Goal: Task Accomplishment & Management: Manage account settings

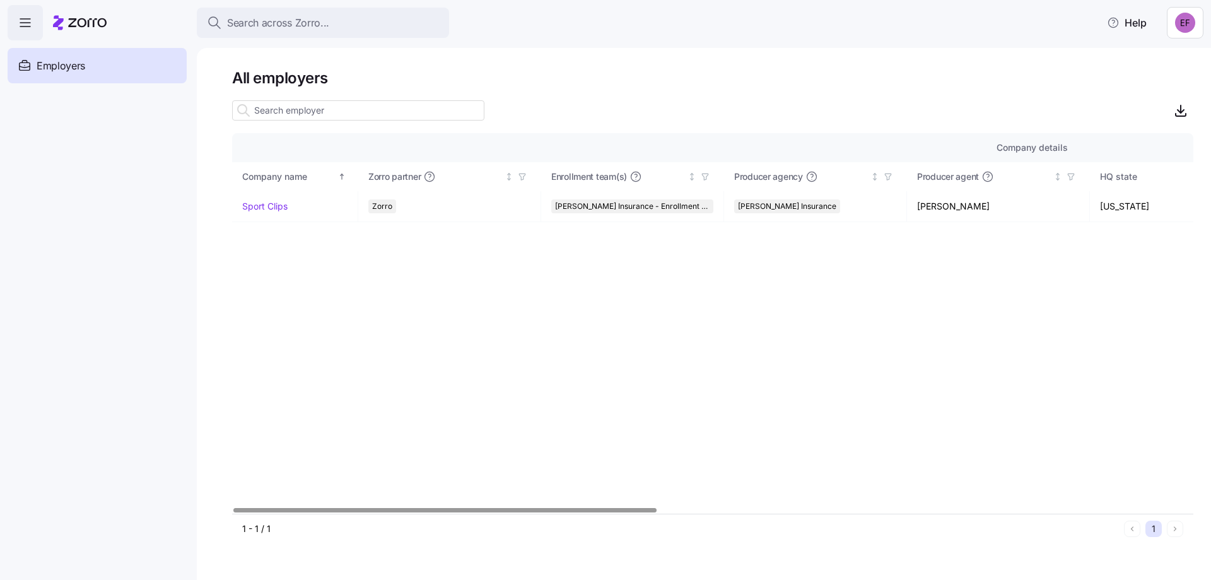
click at [31, 23] on icon "button" at bounding box center [25, 22] width 15 height 15
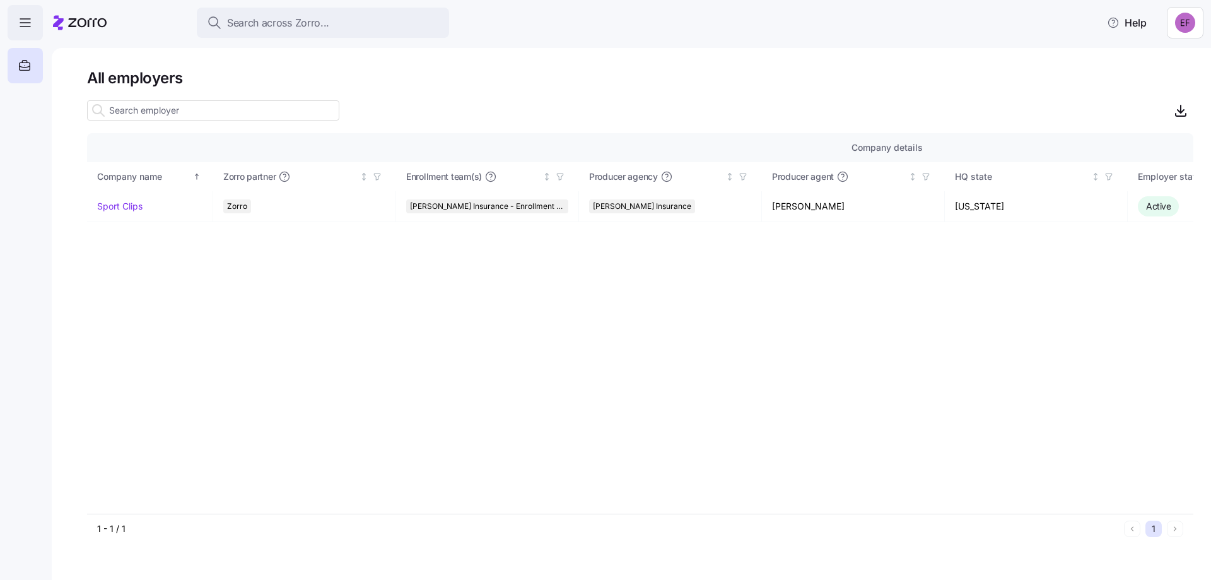
click at [21, 15] on span "button" at bounding box center [25, 23] width 34 height 34
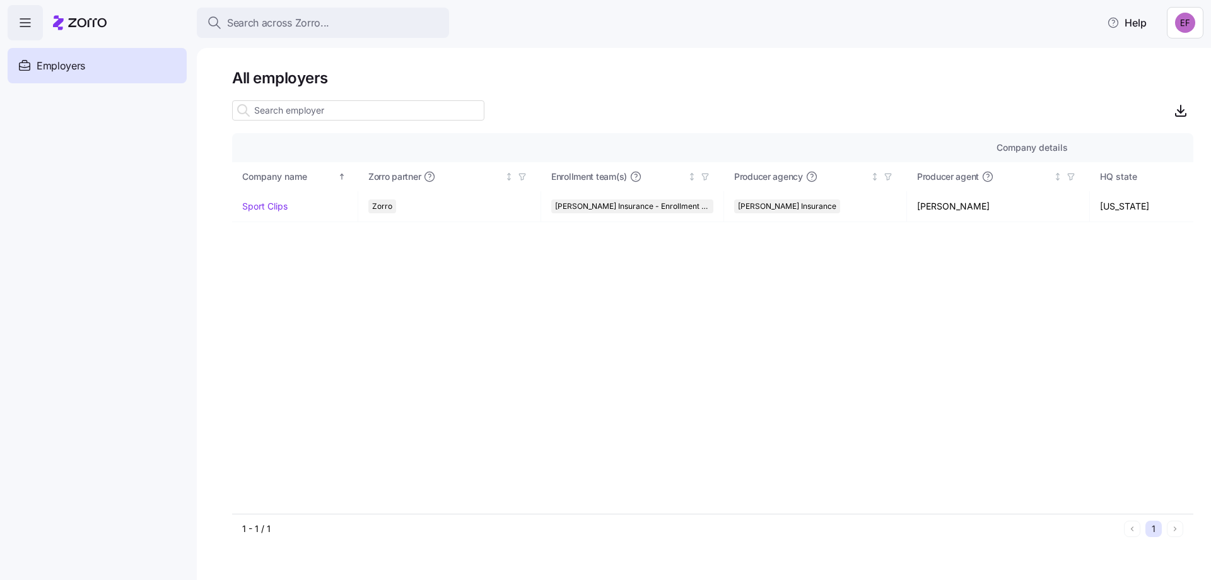
click at [21, 15] on span "button" at bounding box center [25, 23] width 34 height 34
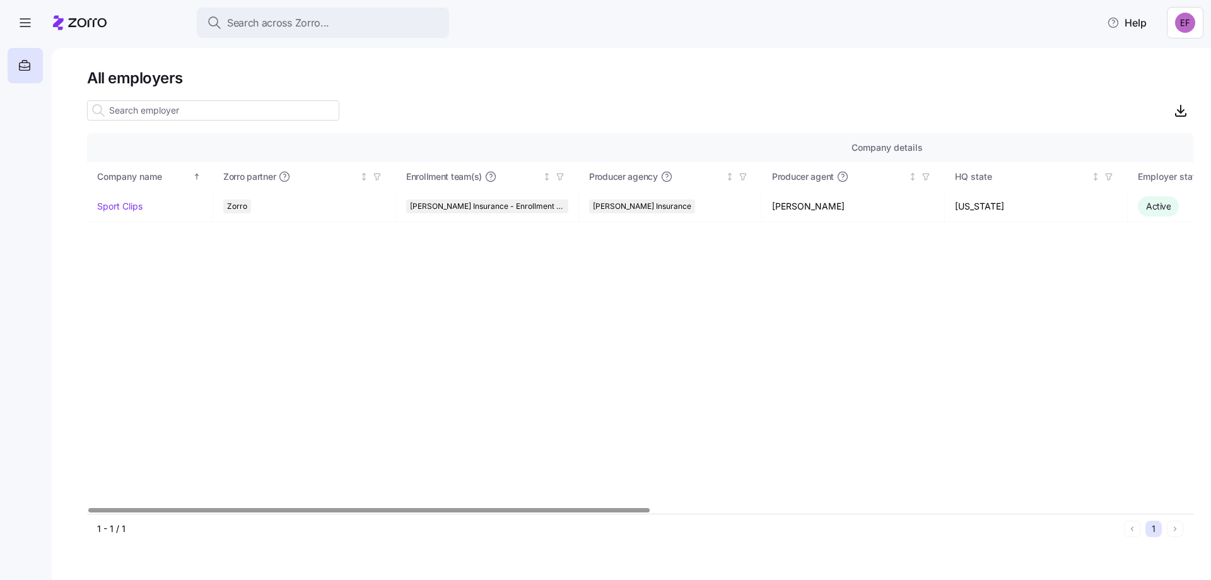
click at [1176, 16] on html "Search across Zorro... Help All employers Company details Benefit status Compan…" at bounding box center [605, 286] width 1211 height 572
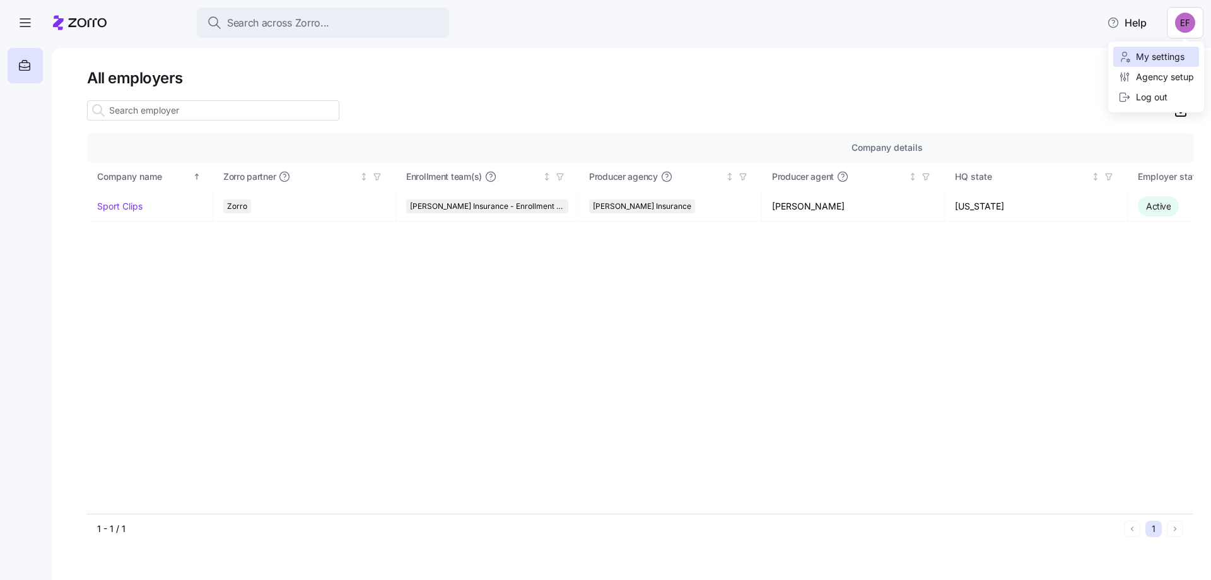
click at [1158, 57] on div "My settings" at bounding box center [1151, 57] width 66 height 14
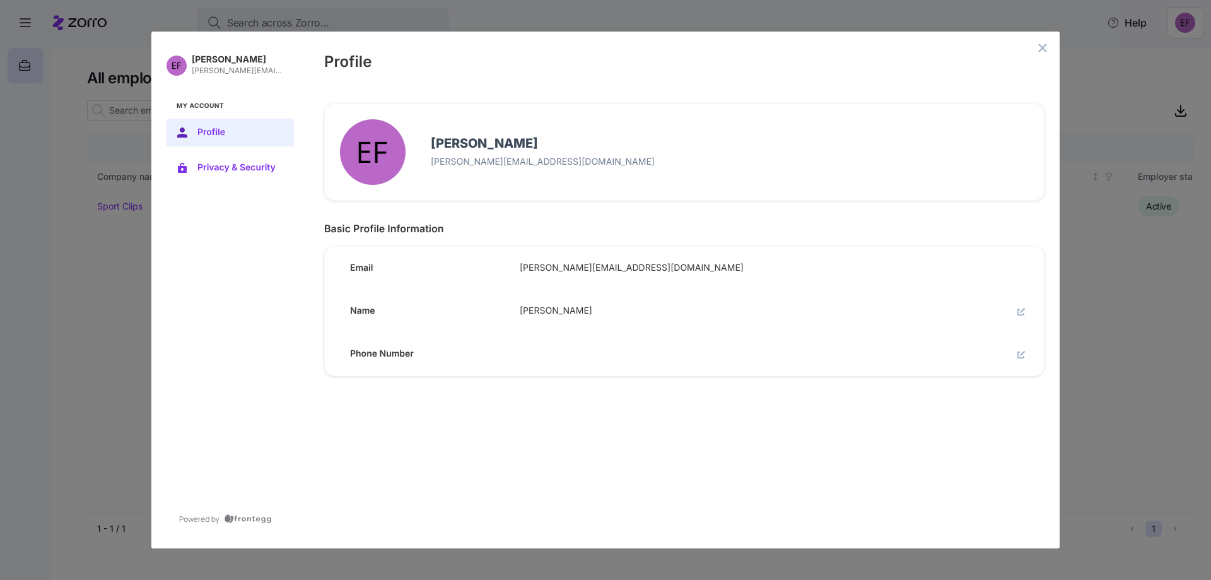
click at [245, 170] on span "Privacy & Security" at bounding box center [240, 168] width 86 height 10
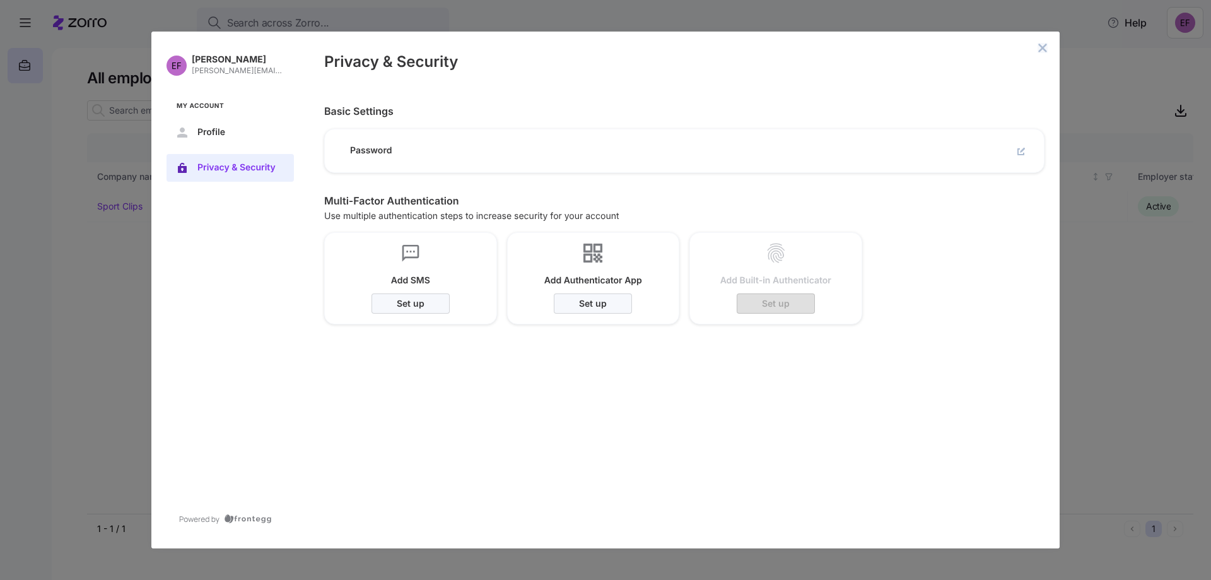
click at [1039, 49] on icon "close admin-box" at bounding box center [1042, 48] width 10 height 10
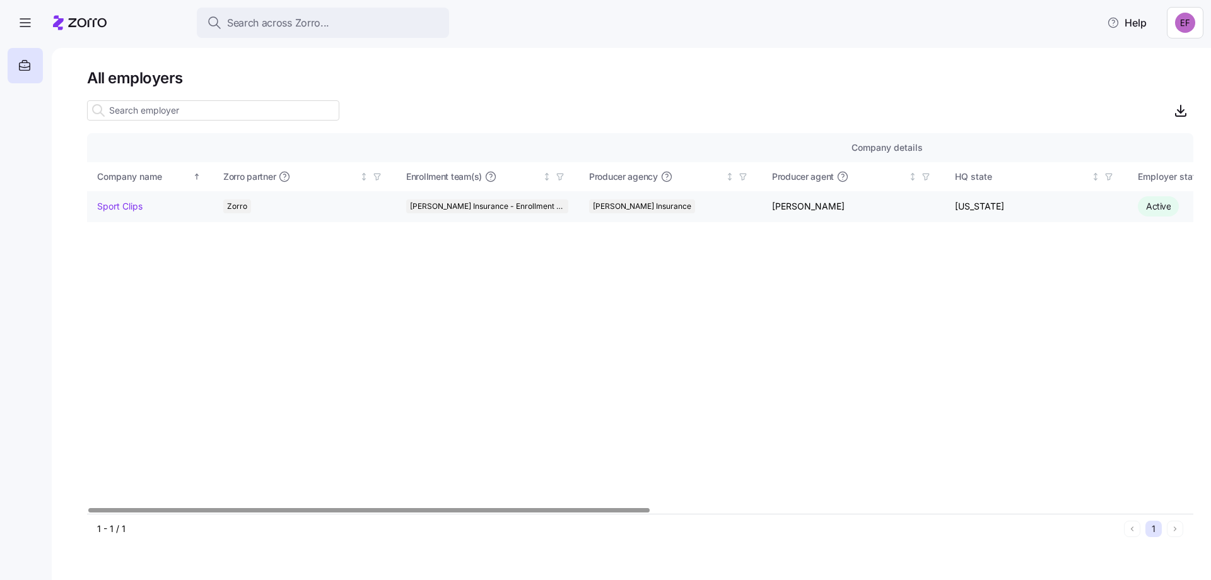
click at [123, 204] on link "Sport Clips" at bounding box center [119, 206] width 45 height 13
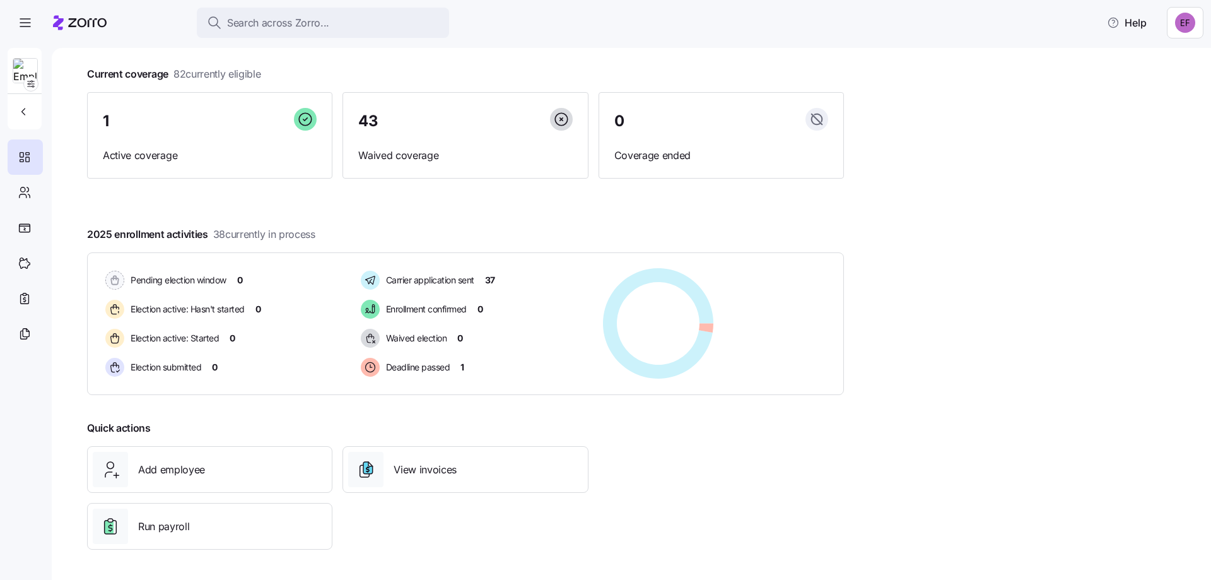
scroll to position [2, 0]
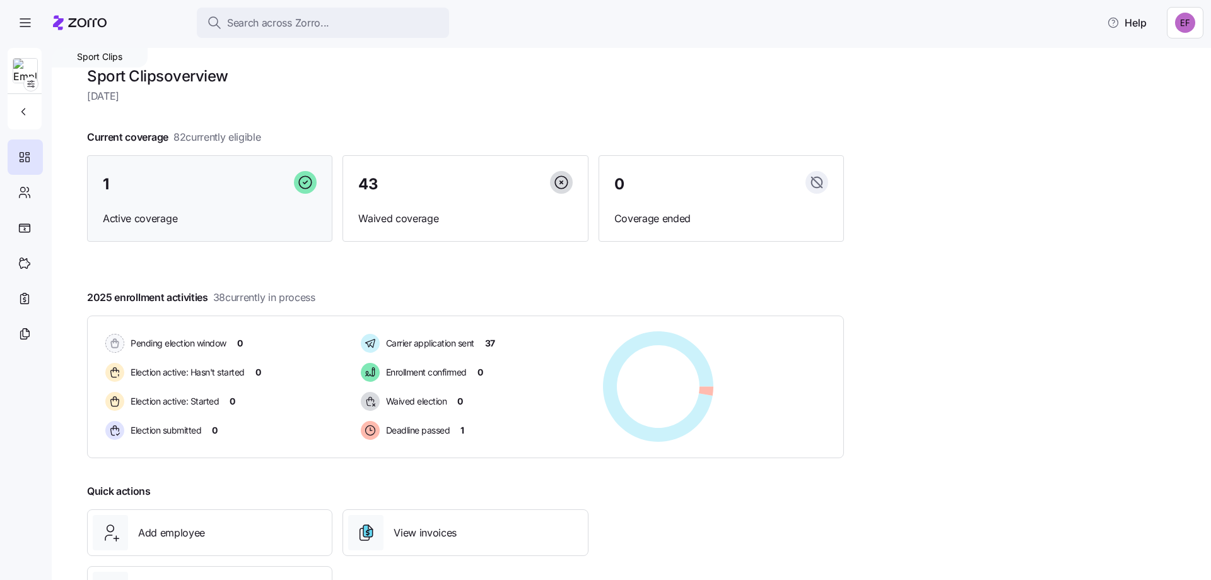
click at [267, 198] on div "1 Active coverage" at bounding box center [209, 198] width 245 height 87
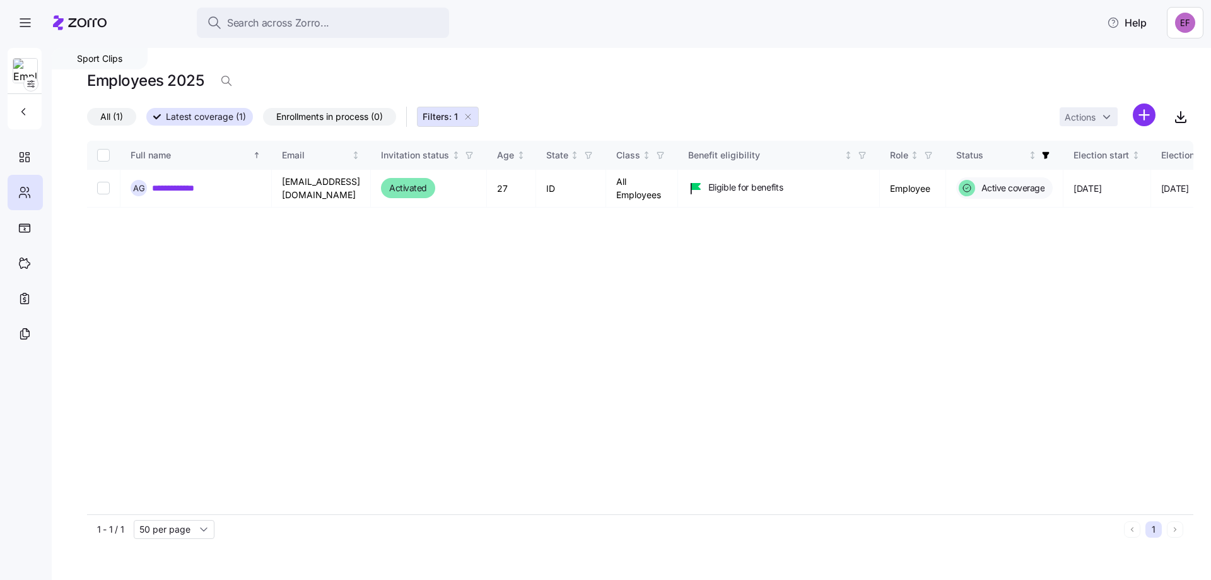
click at [110, 116] on span "All (1)" at bounding box center [111, 116] width 23 height 16
click at [87, 120] on input "All (1)" at bounding box center [87, 120] width 0 height 0
click at [29, 74] on img at bounding box center [25, 71] width 24 height 25
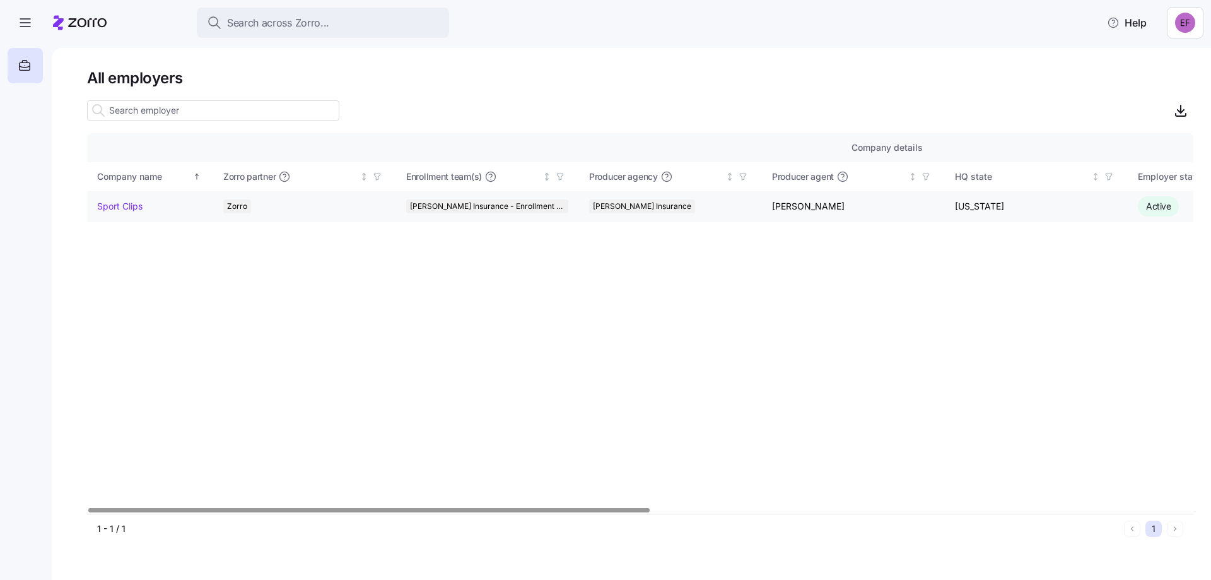
click at [125, 201] on link "Sport Clips" at bounding box center [119, 206] width 45 height 13
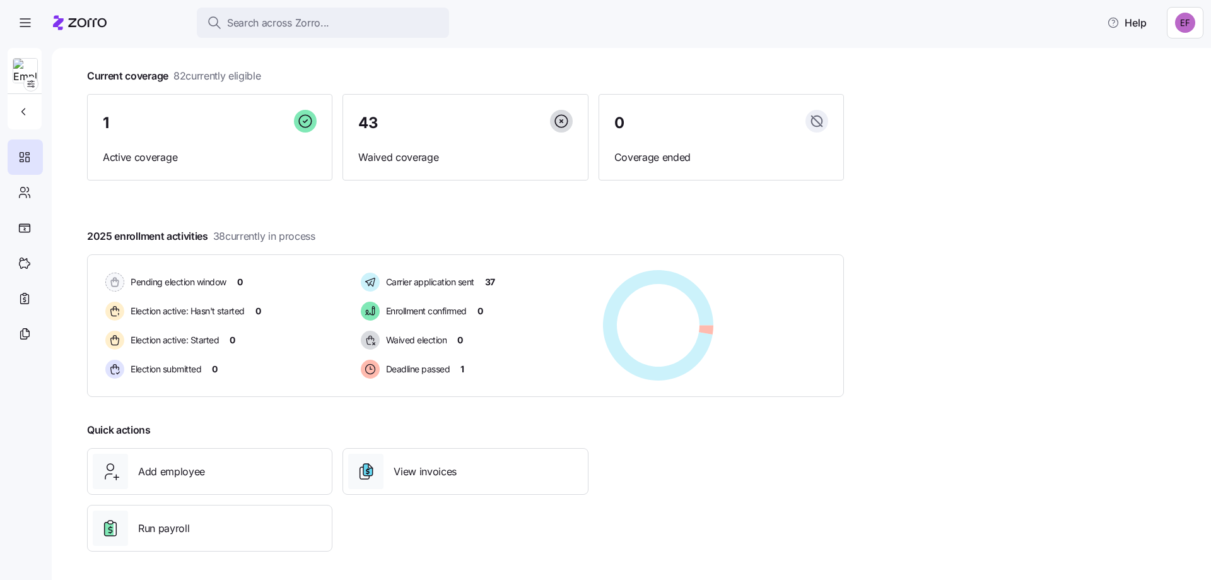
scroll to position [65, 0]
click at [33, 188] on div at bounding box center [25, 192] width 35 height 35
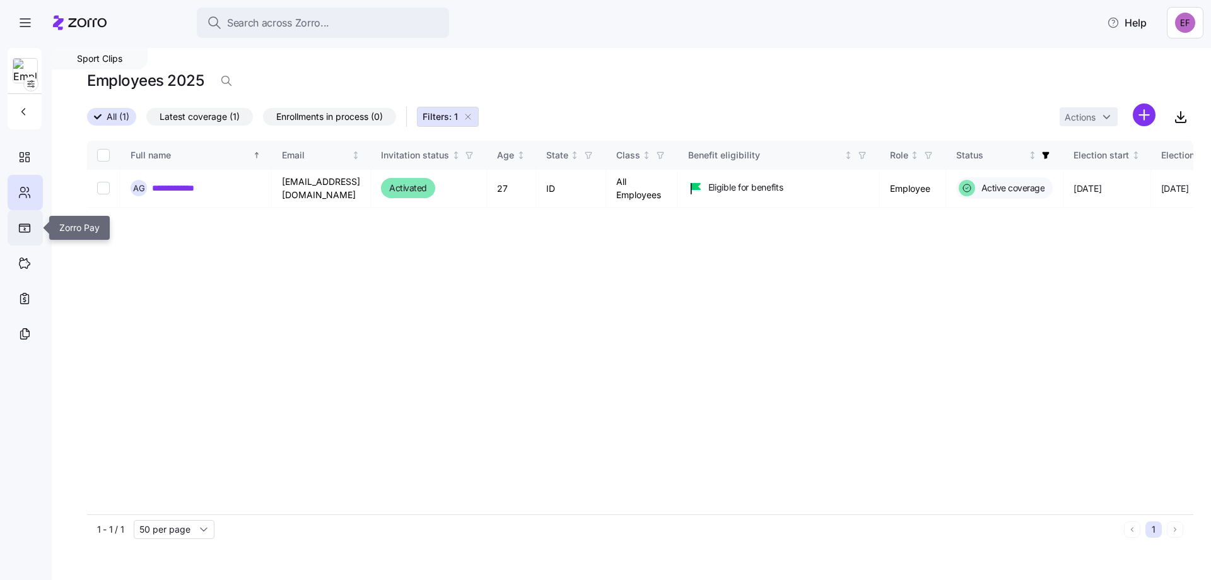
click at [18, 231] on icon at bounding box center [24, 227] width 13 height 9
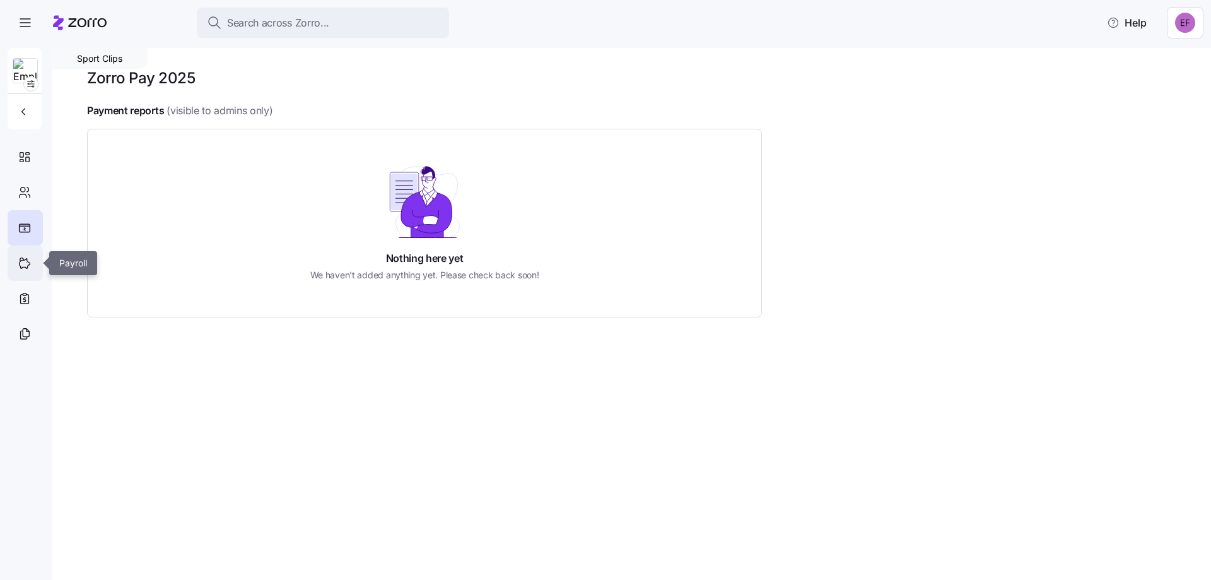
click at [24, 266] on icon at bounding box center [25, 262] width 14 height 15
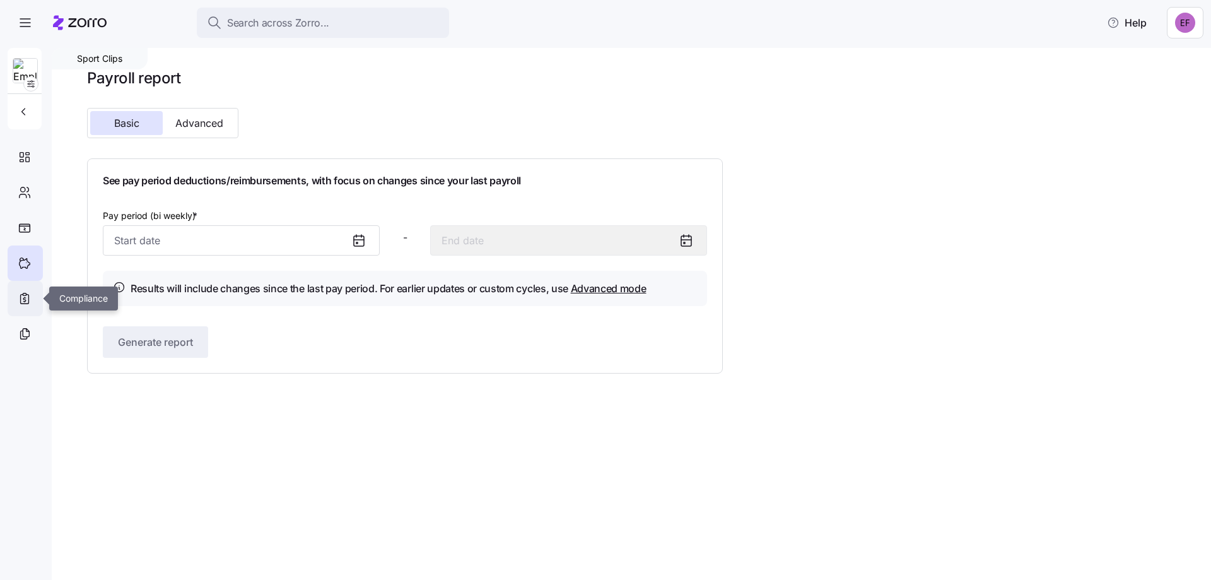
click at [26, 300] on icon at bounding box center [25, 298] width 14 height 15
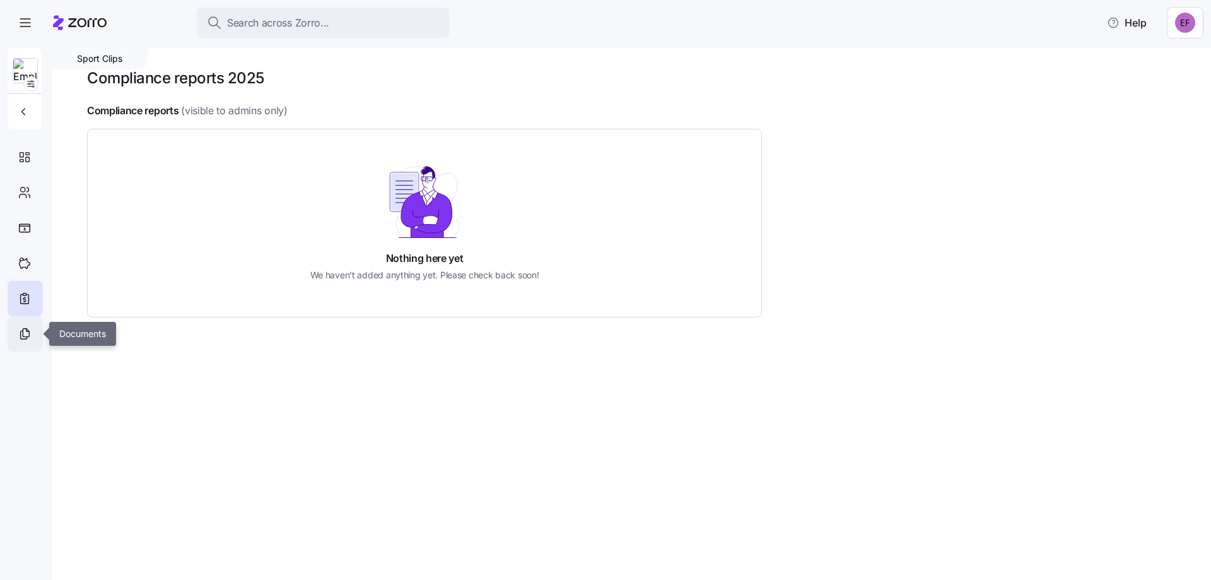
click at [28, 334] on icon at bounding box center [25, 333] width 14 height 15
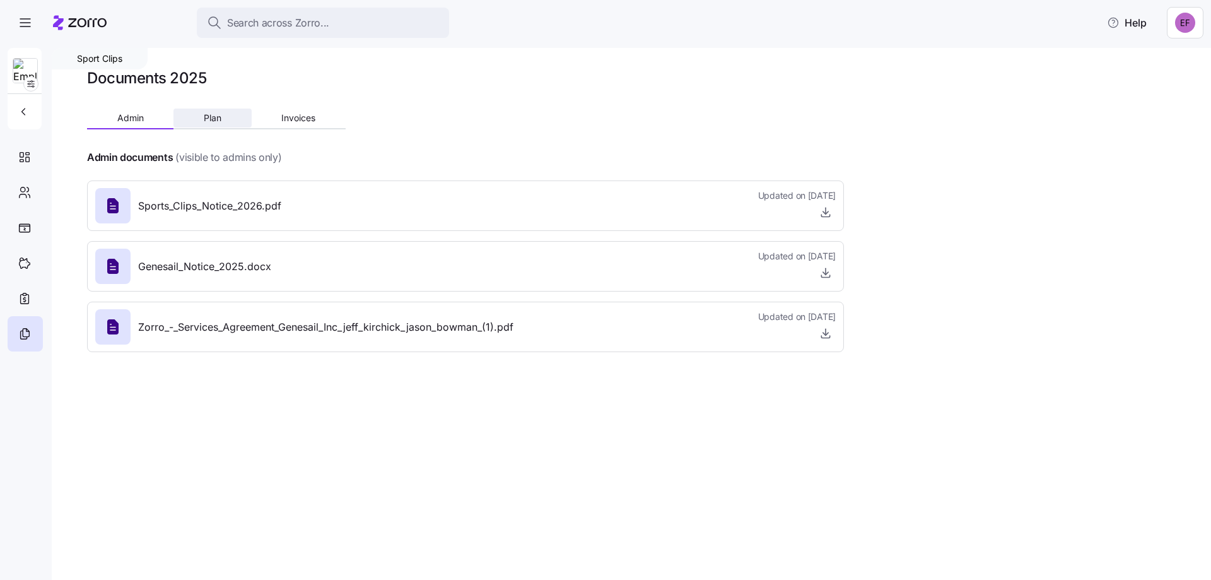
click at [218, 120] on span "Plan" at bounding box center [213, 118] width 18 height 9
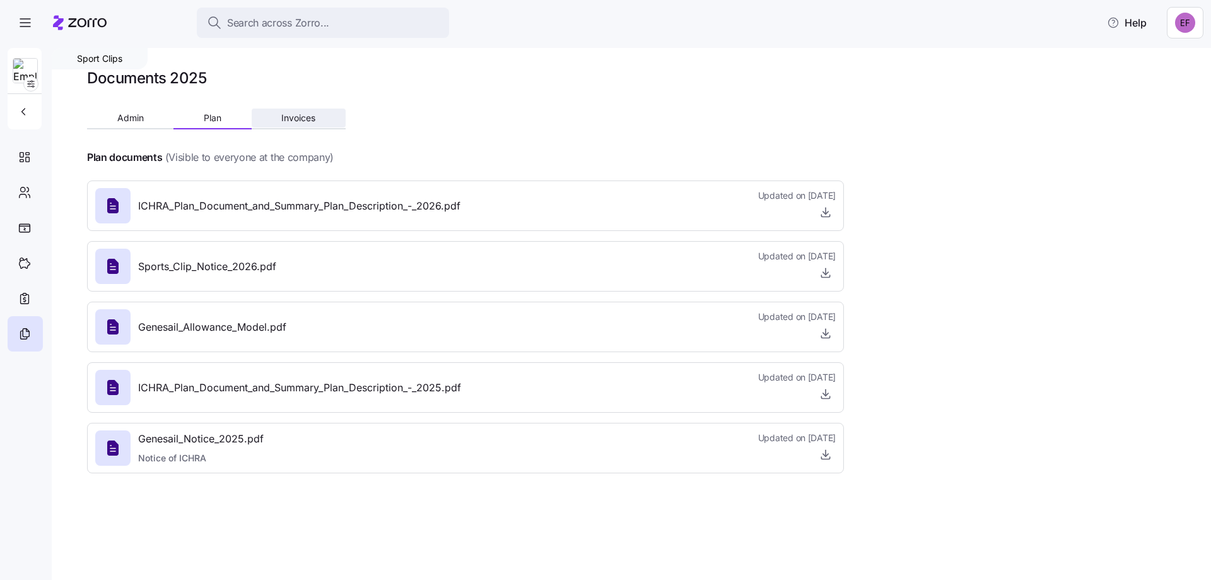
click at [296, 122] on button "Invoices" at bounding box center [299, 117] width 94 height 19
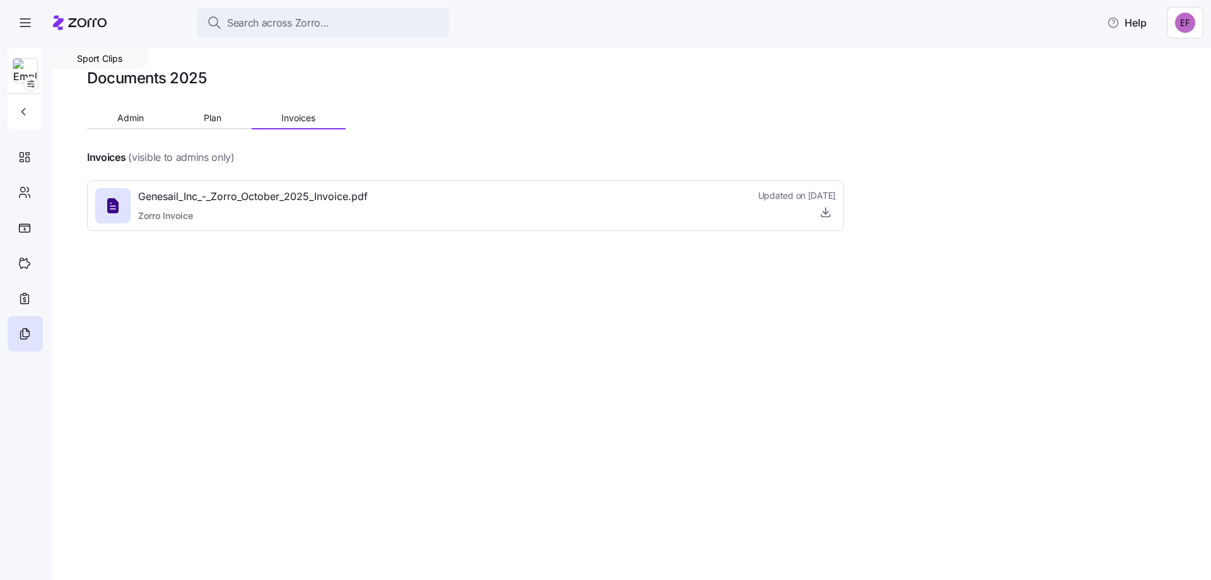
click at [218, 131] on div at bounding box center [465, 139] width 757 height 20
click at [209, 116] on span "Plan" at bounding box center [213, 118] width 18 height 9
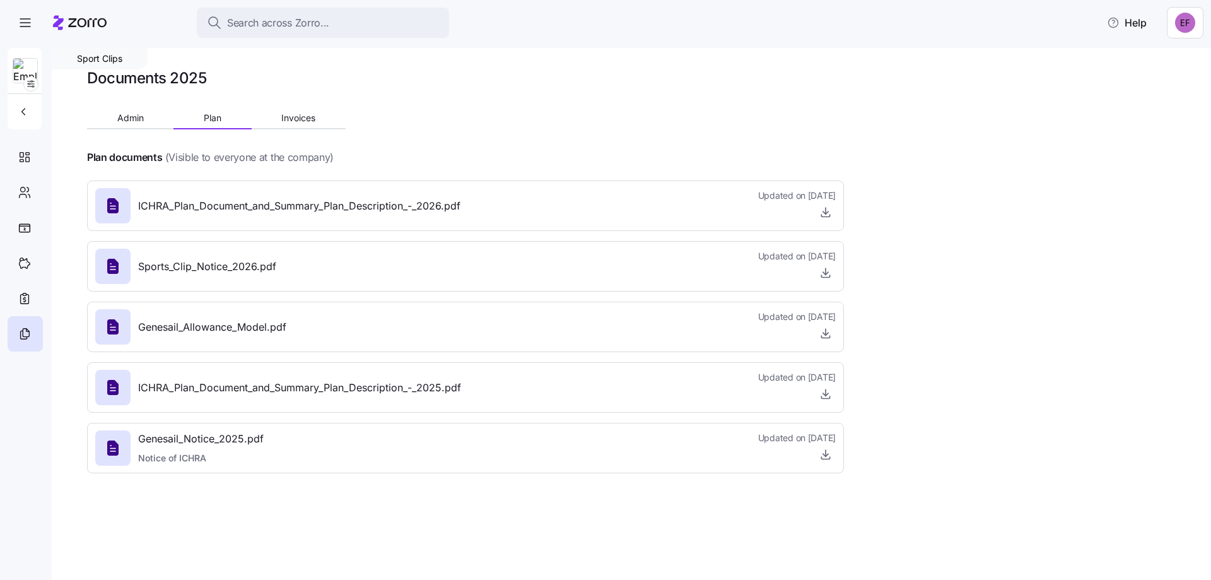
click at [228, 209] on span "ICHRA_Plan_Document_and_Summary_Plan_Description_-_2026.pdf" at bounding box center [299, 206] width 322 height 16
click at [829, 210] on icon "button" at bounding box center [825, 212] width 13 height 13
click at [26, 157] on icon at bounding box center [28, 159] width 4 height 4
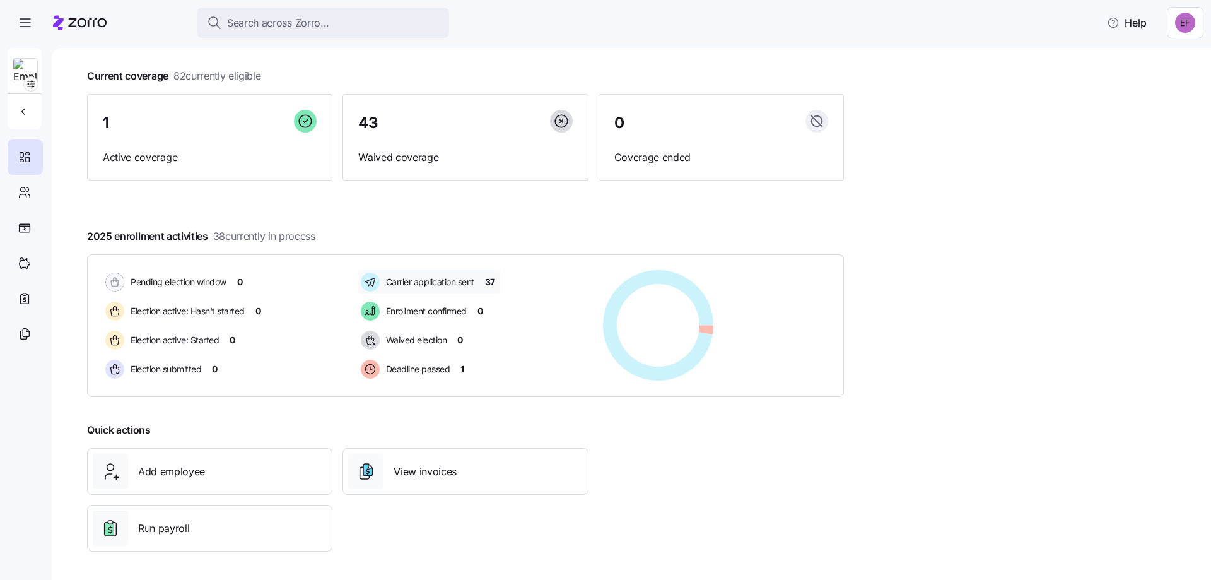
scroll to position [65, 0]
click at [170, 236] on span "2025 enrollment activities 38 currently in process" at bounding box center [201, 234] width 228 height 16
click at [239, 233] on span "38 currently in process" at bounding box center [264, 234] width 102 height 16
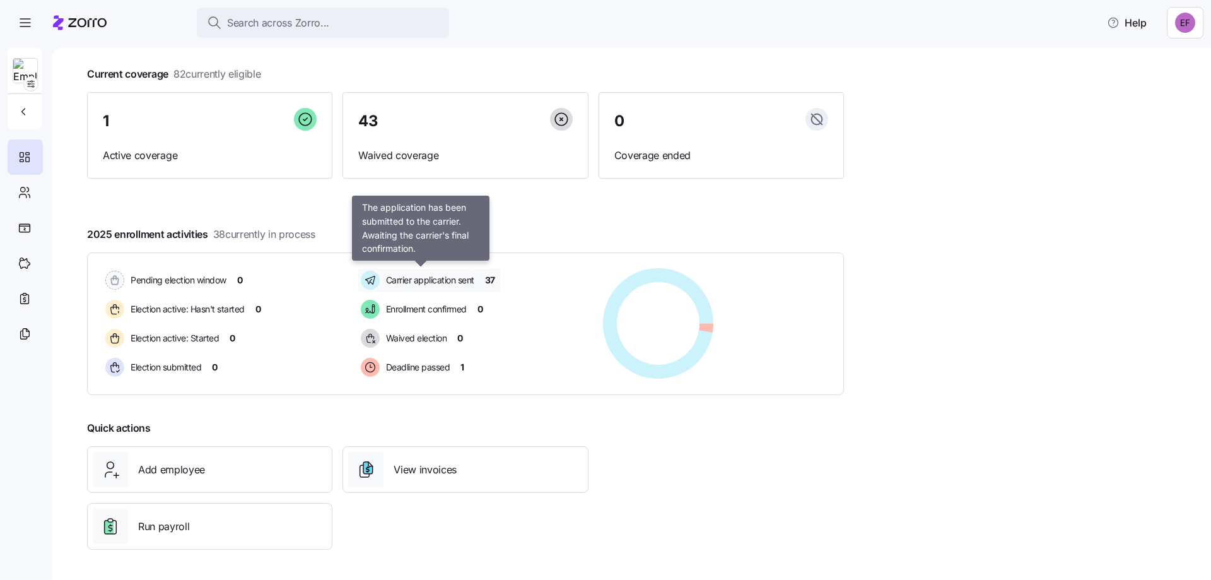
click at [416, 279] on span "Carrier application sent" at bounding box center [428, 280] width 92 height 13
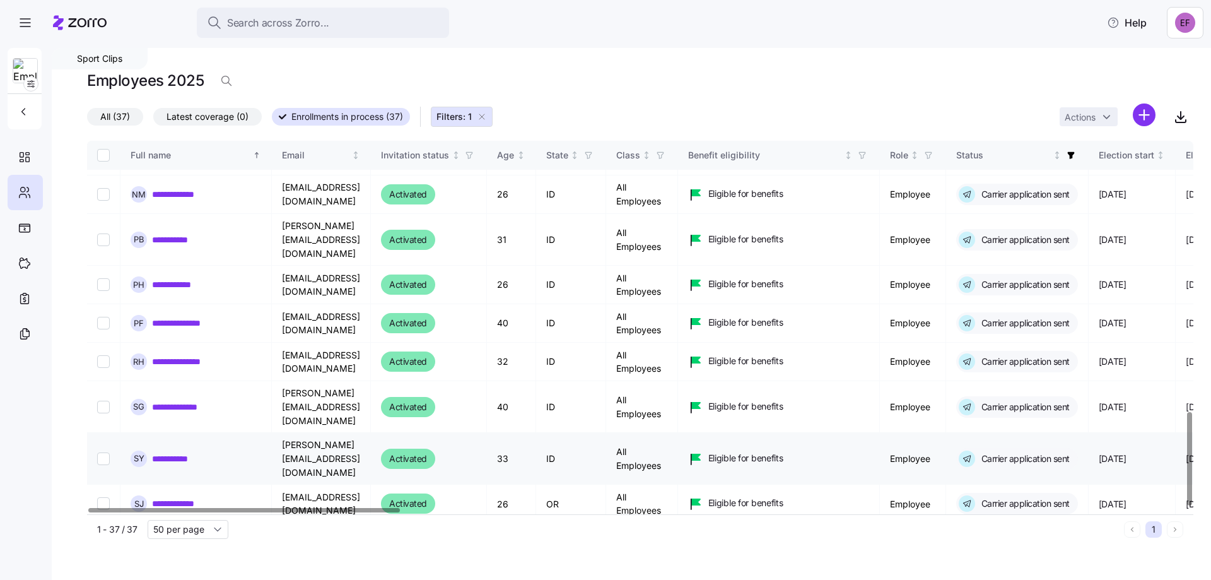
scroll to position [1079, 0]
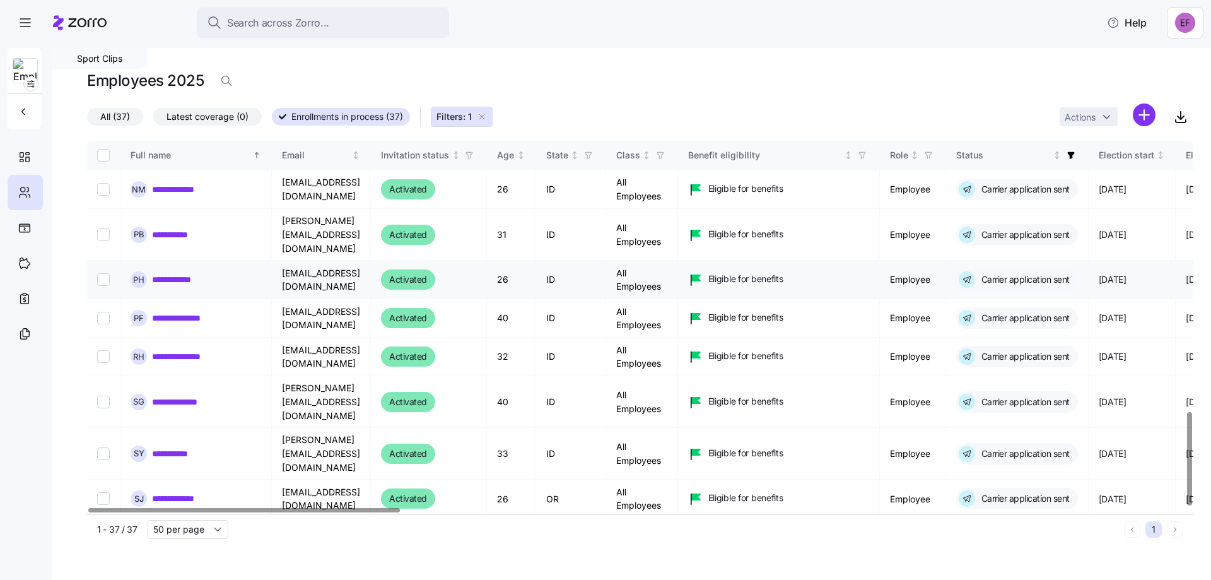
click at [175, 273] on link "**********" at bounding box center [177, 279] width 51 height 13
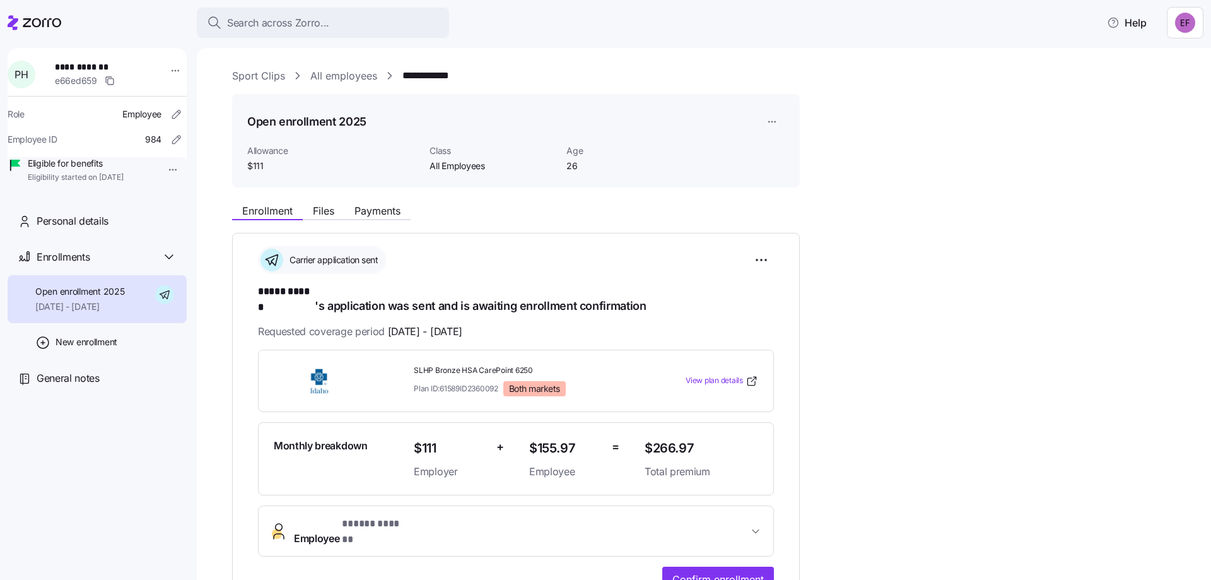
click at [548, 383] on span "Both markets" at bounding box center [534, 388] width 51 height 11
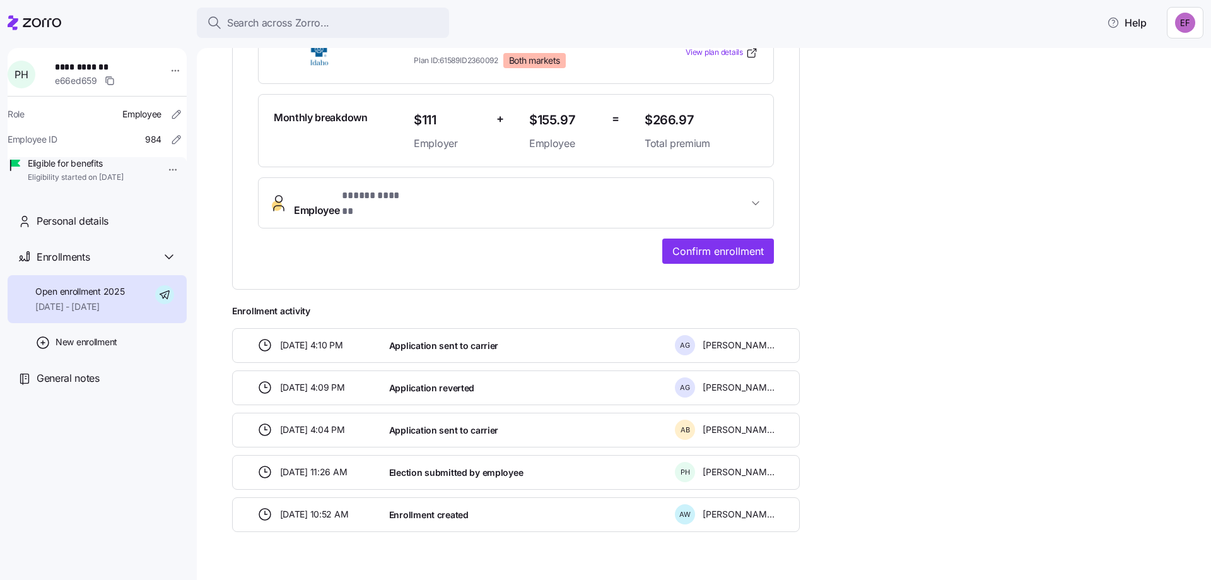
scroll to position [332, 0]
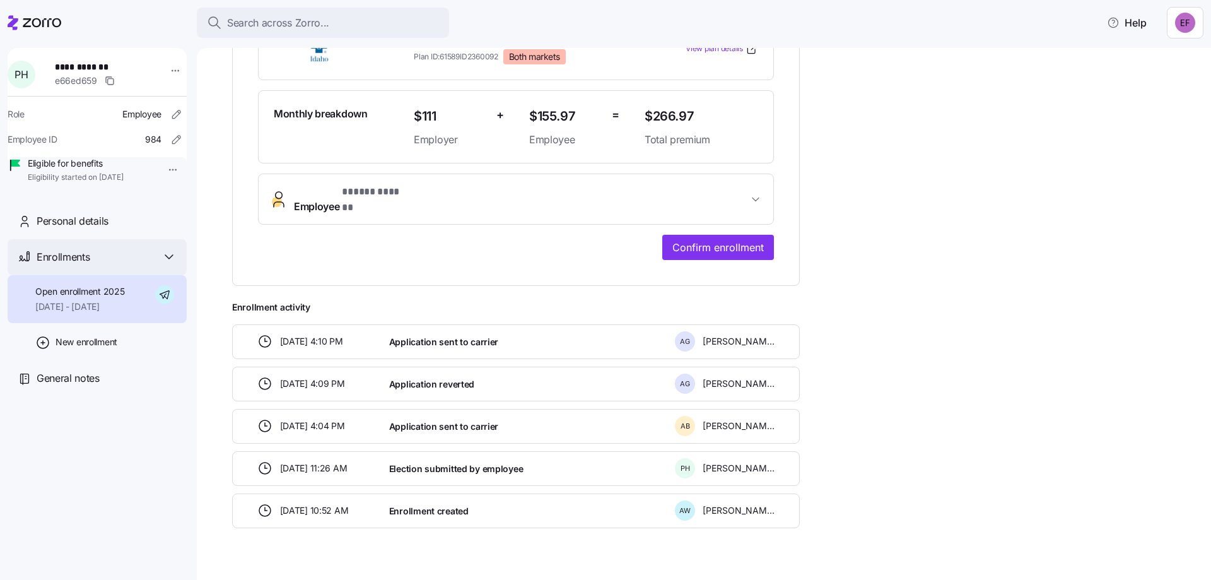
click at [96, 265] on div "Enrollments" at bounding box center [107, 257] width 140 height 16
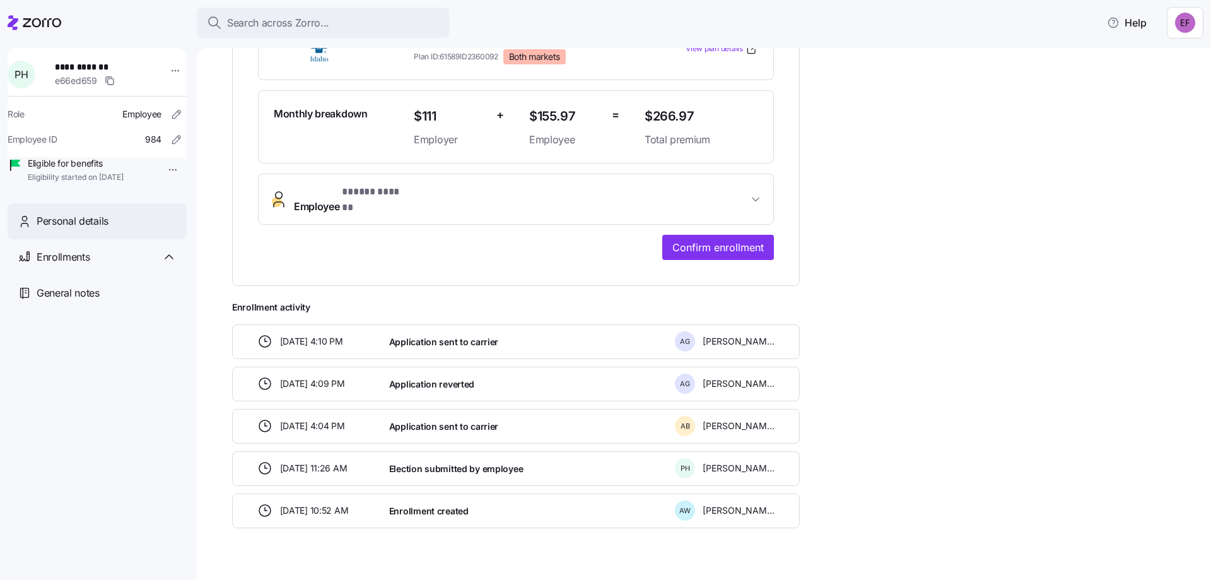
click at [84, 229] on span "Personal details" at bounding box center [73, 221] width 72 height 16
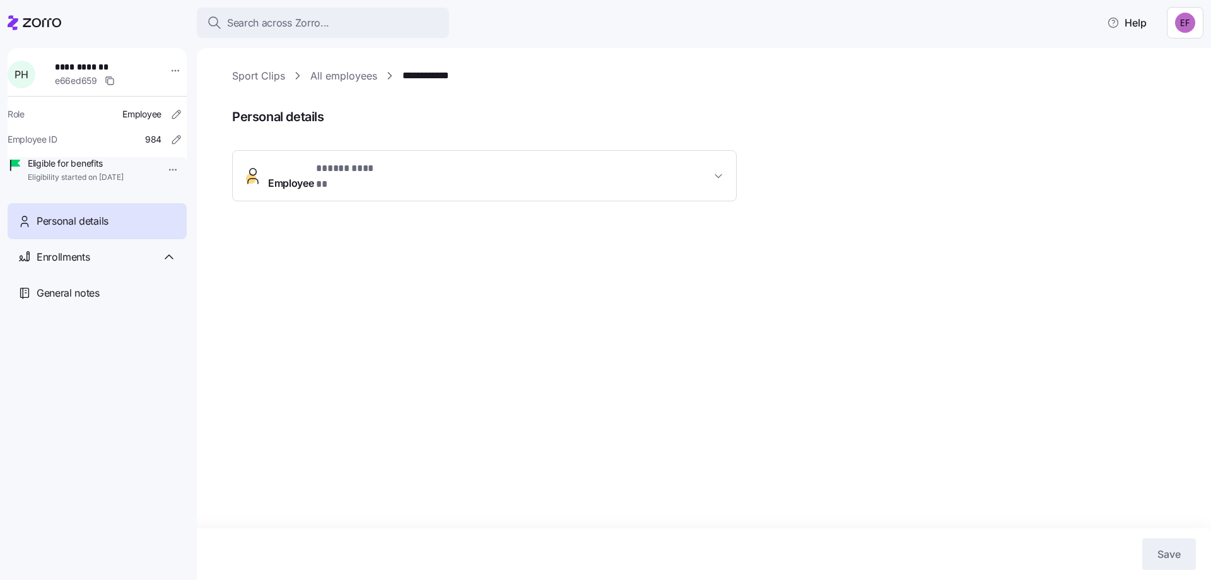
click at [289, 165] on span "Employee * ***** ****** *" at bounding box center [323, 176] width 111 height 30
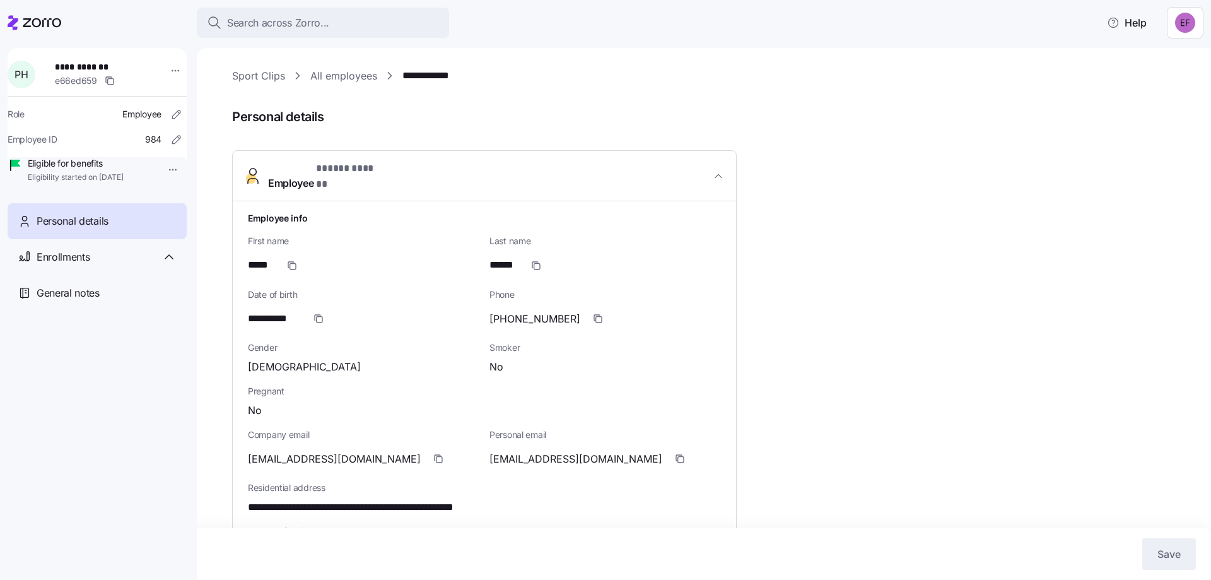
click at [289, 165] on span "Employee * ***** ****** *" at bounding box center [323, 176] width 111 height 30
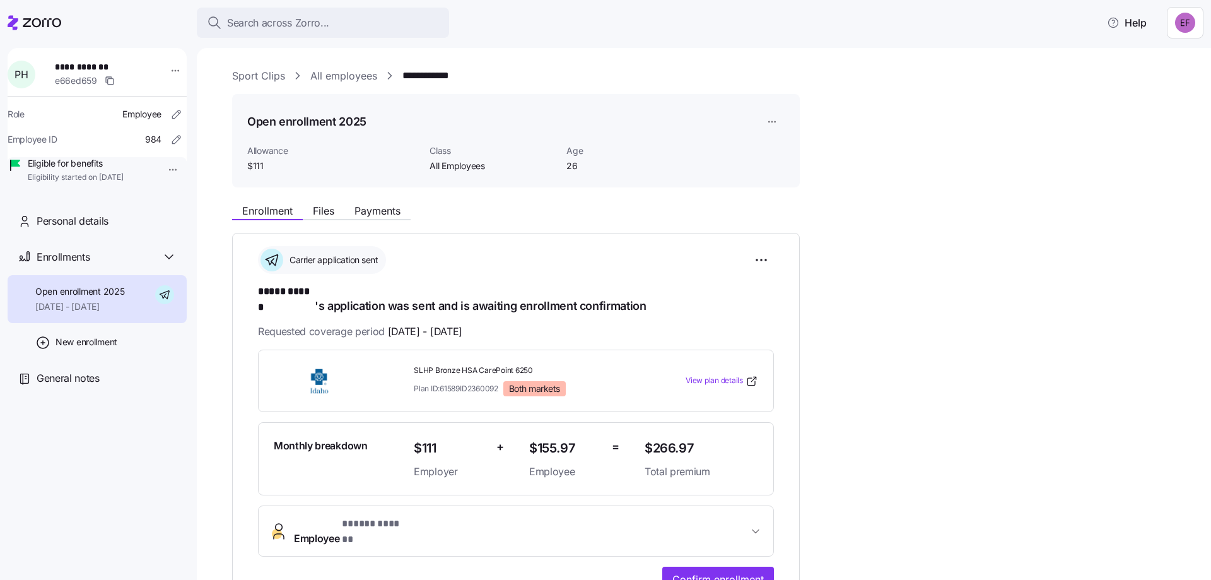
click at [28, 19] on icon at bounding box center [42, 22] width 38 height 9
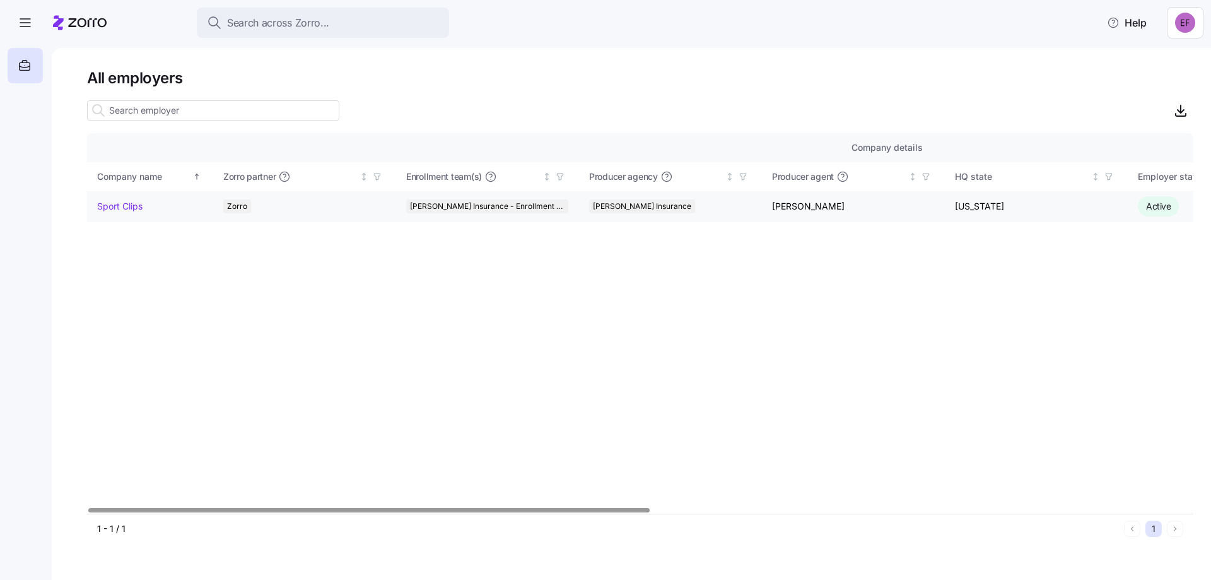
click at [107, 206] on link "Sport Clips" at bounding box center [119, 206] width 45 height 13
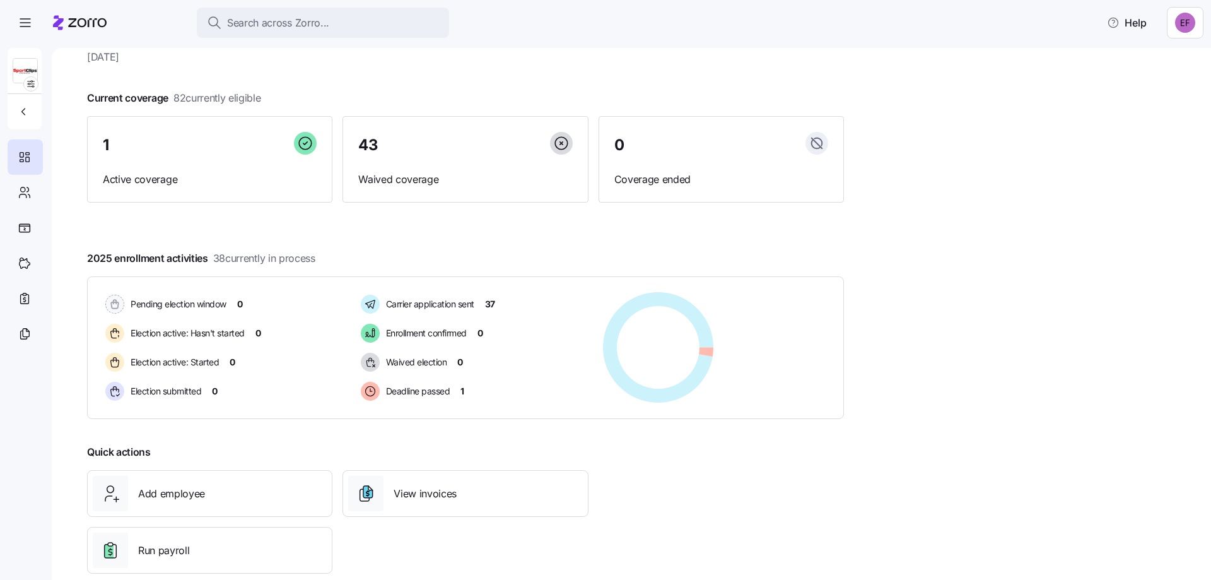
scroll to position [65, 0]
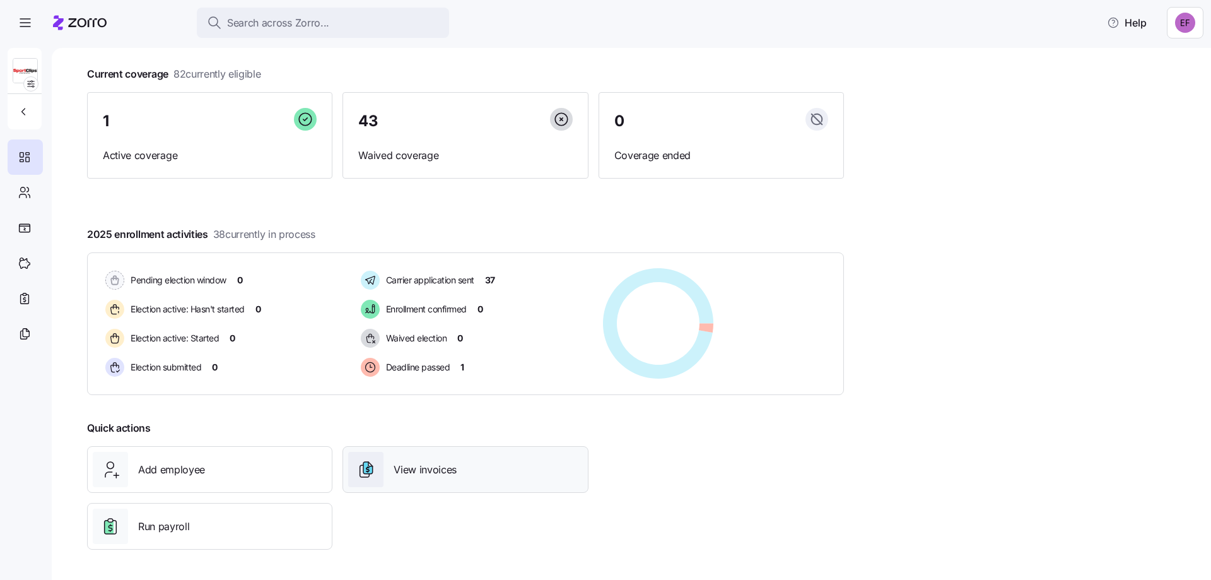
click at [421, 472] on span "View invoices" at bounding box center [425, 470] width 63 height 16
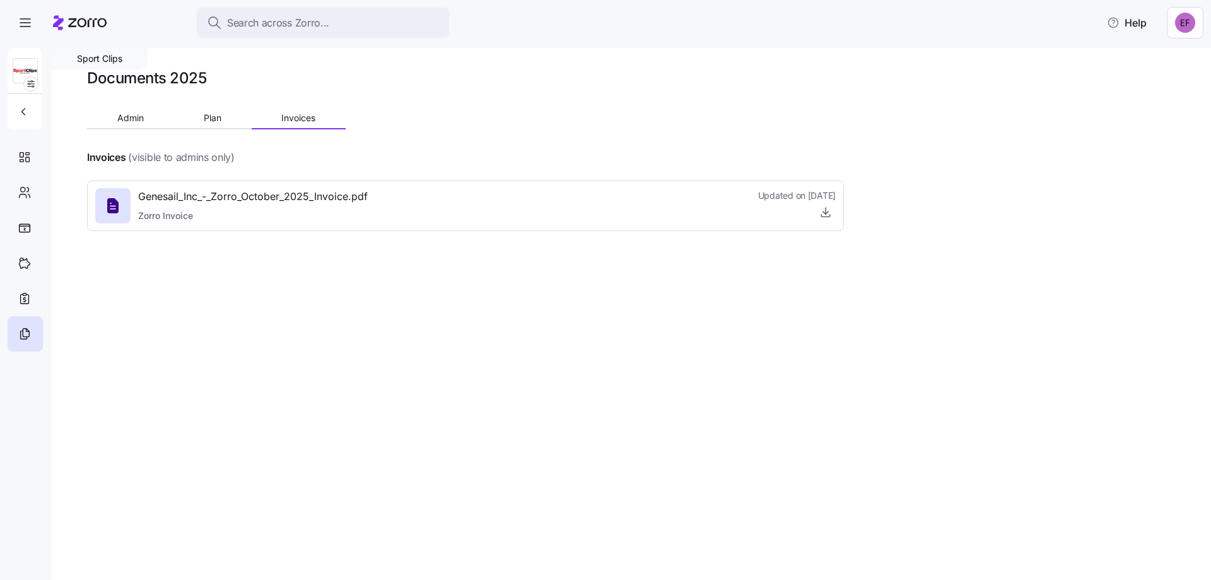
click at [1193, 23] on html "Search across Zorro... Help Sport Clips Documents 2025 Admin Plan Invoices Invo…" at bounding box center [605, 286] width 1211 height 572
click at [1152, 102] on div "Log out" at bounding box center [1142, 97] width 49 height 14
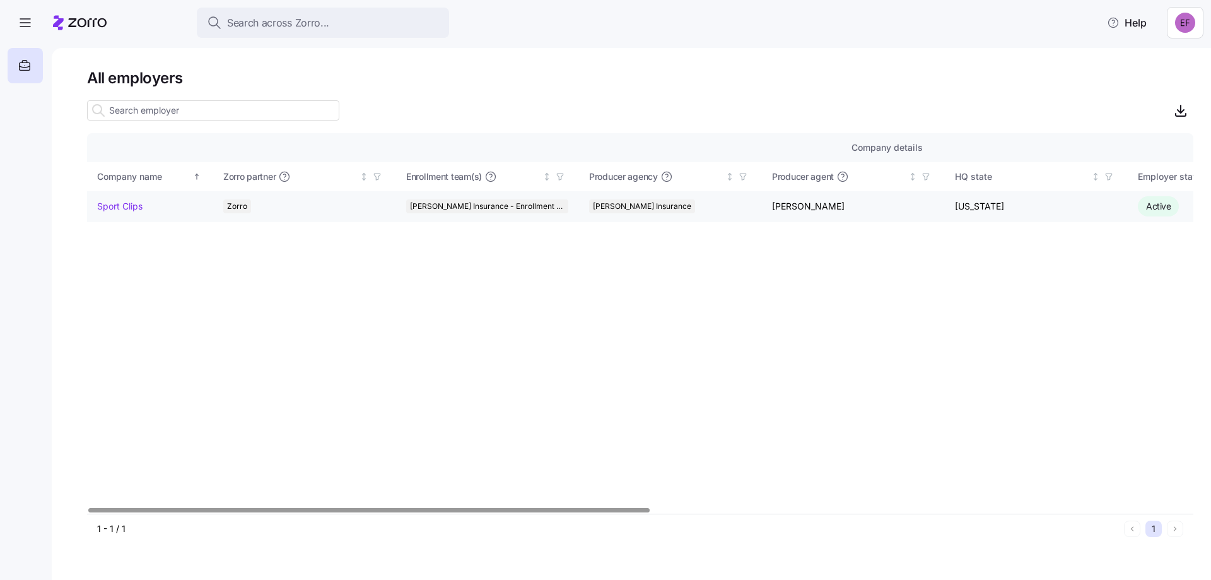
click at [122, 203] on link "Sport Clips" at bounding box center [119, 206] width 45 height 13
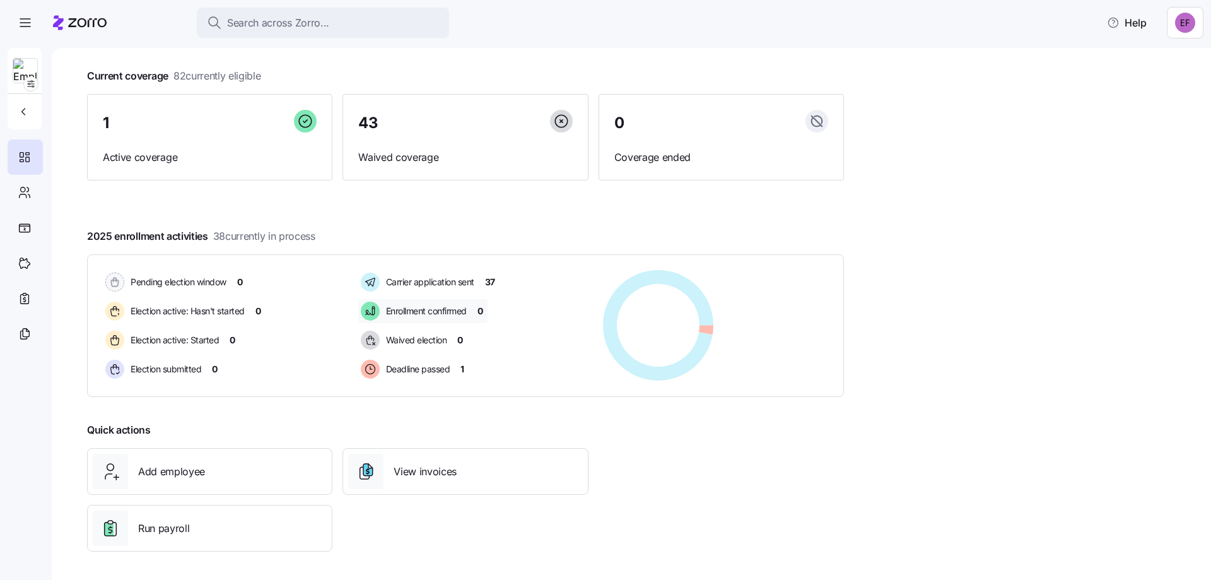
scroll to position [65, 0]
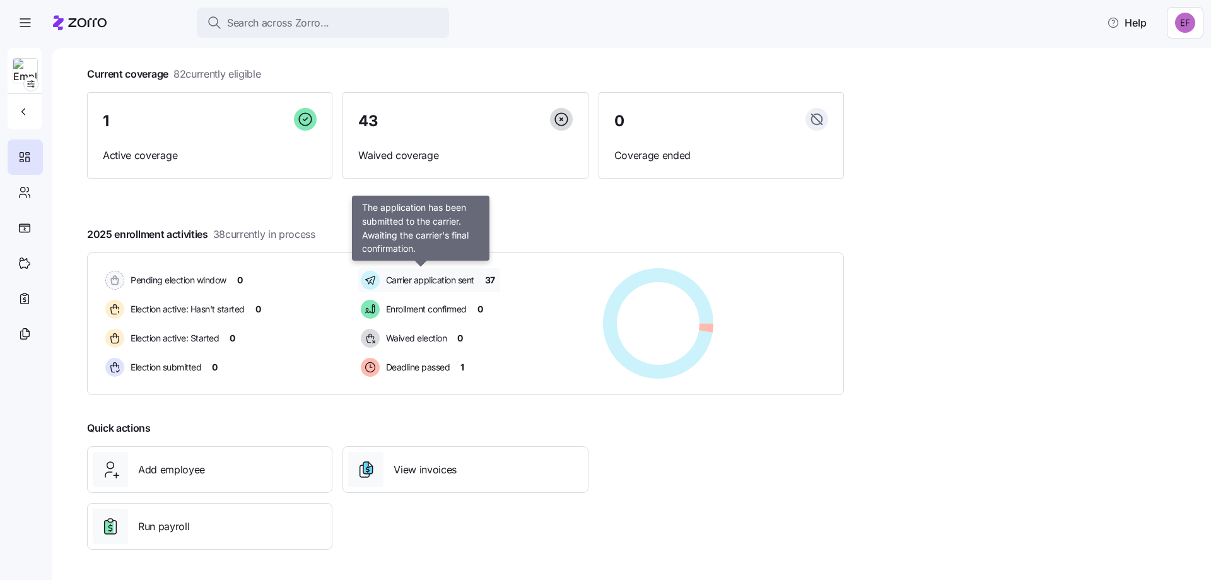
click at [419, 277] on span "Carrier application sent" at bounding box center [428, 280] width 92 height 13
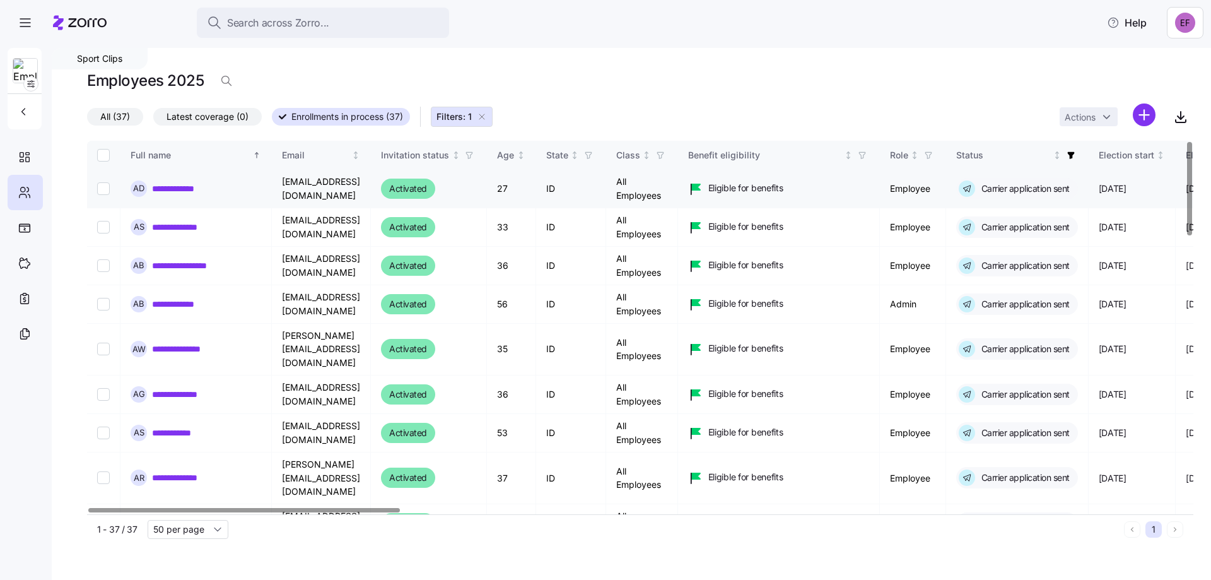
click at [177, 186] on link "**********" at bounding box center [179, 188] width 54 height 13
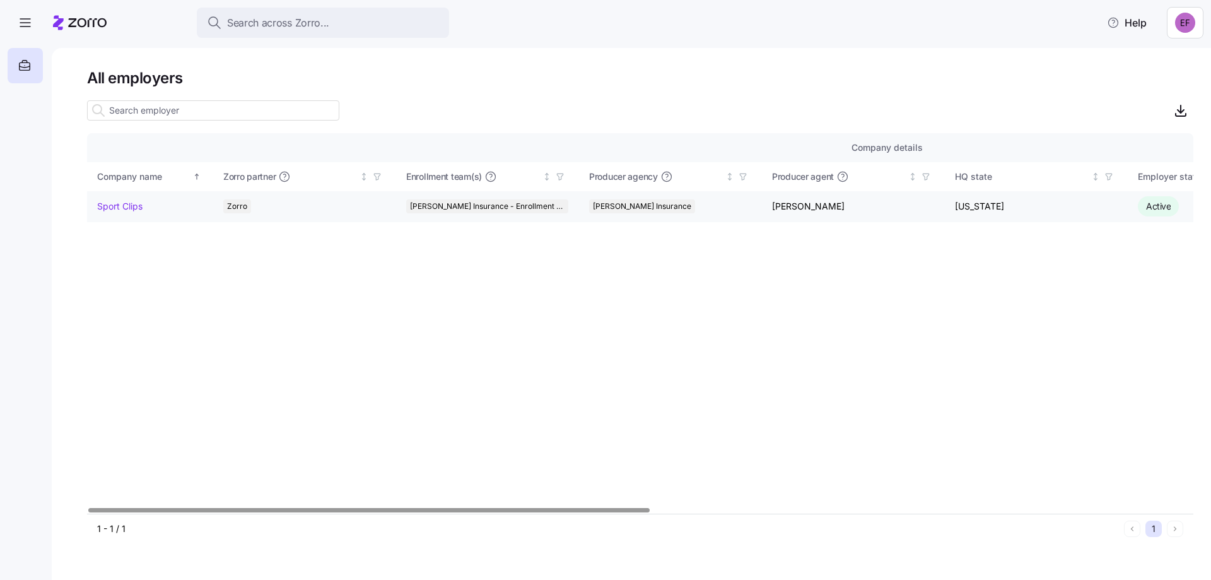
click at [134, 204] on link "Sport Clips" at bounding box center [119, 206] width 45 height 13
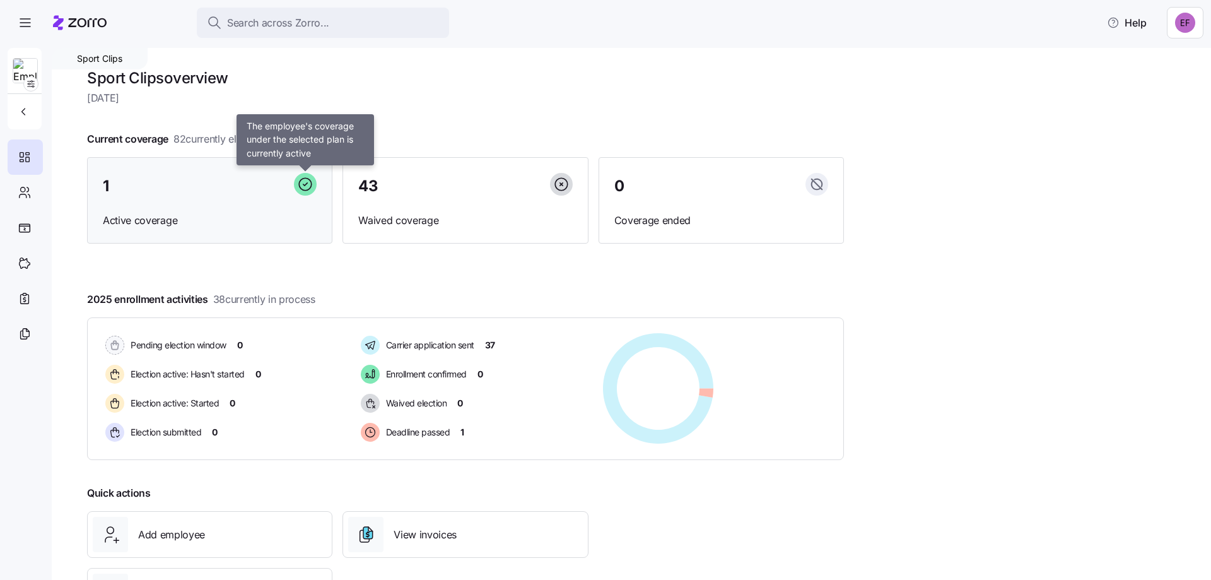
click at [302, 184] on icon at bounding box center [305, 184] width 23 height 23
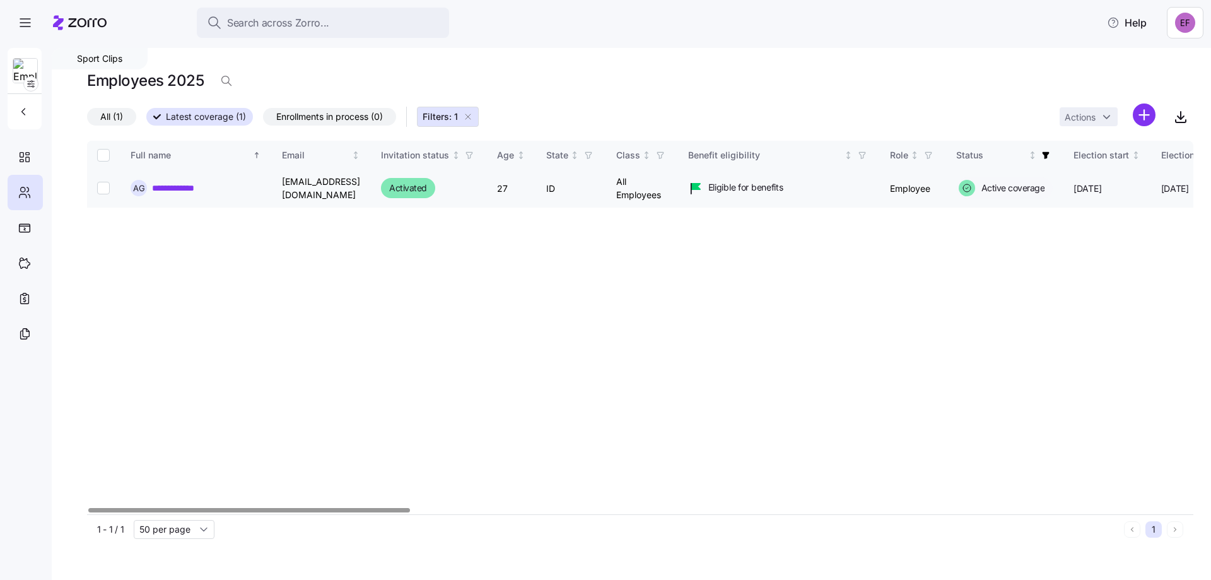
click at [178, 187] on link "**********" at bounding box center [183, 188] width 63 height 13
click at [26, 159] on icon at bounding box center [25, 156] width 14 height 15
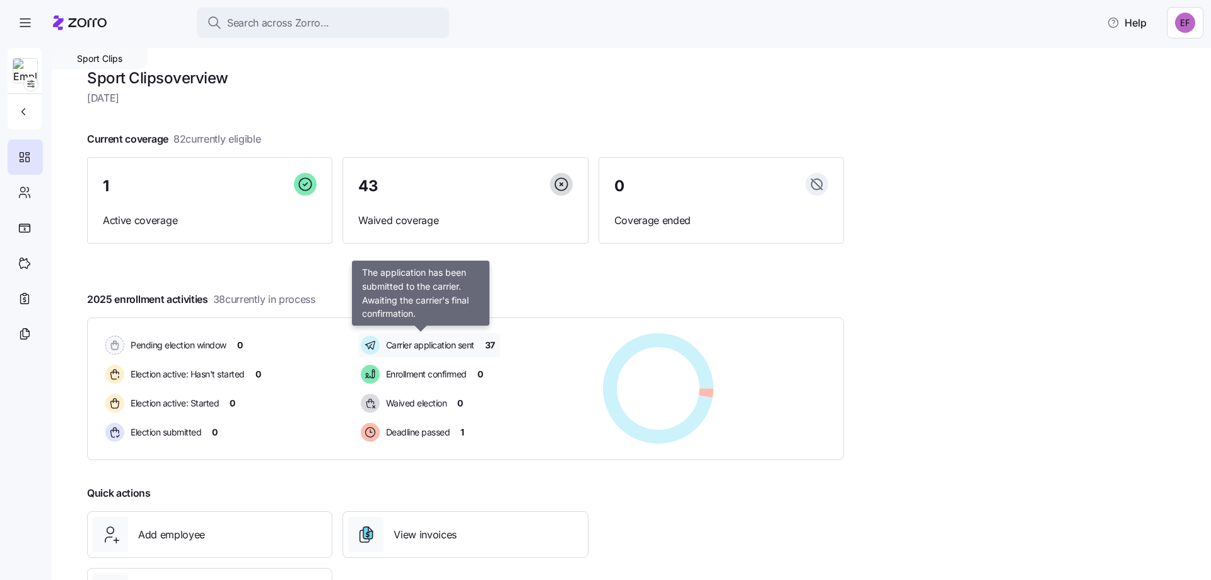
click at [436, 341] on span "Carrier application sent" at bounding box center [428, 345] width 92 height 13
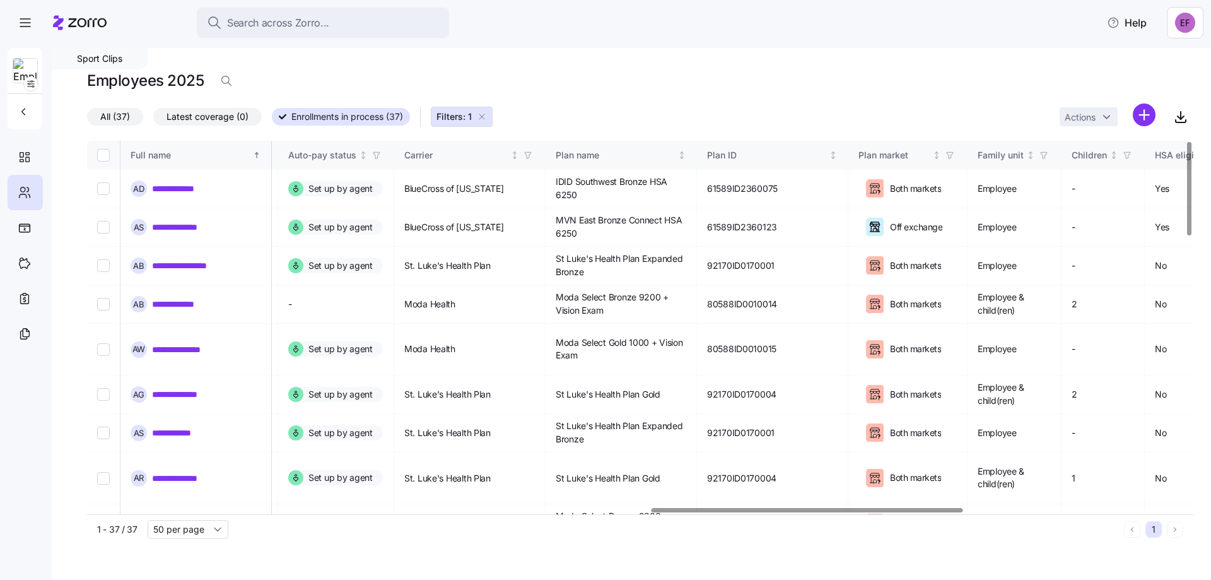
click at [907, 512] on div at bounding box center [807, 510] width 312 height 4
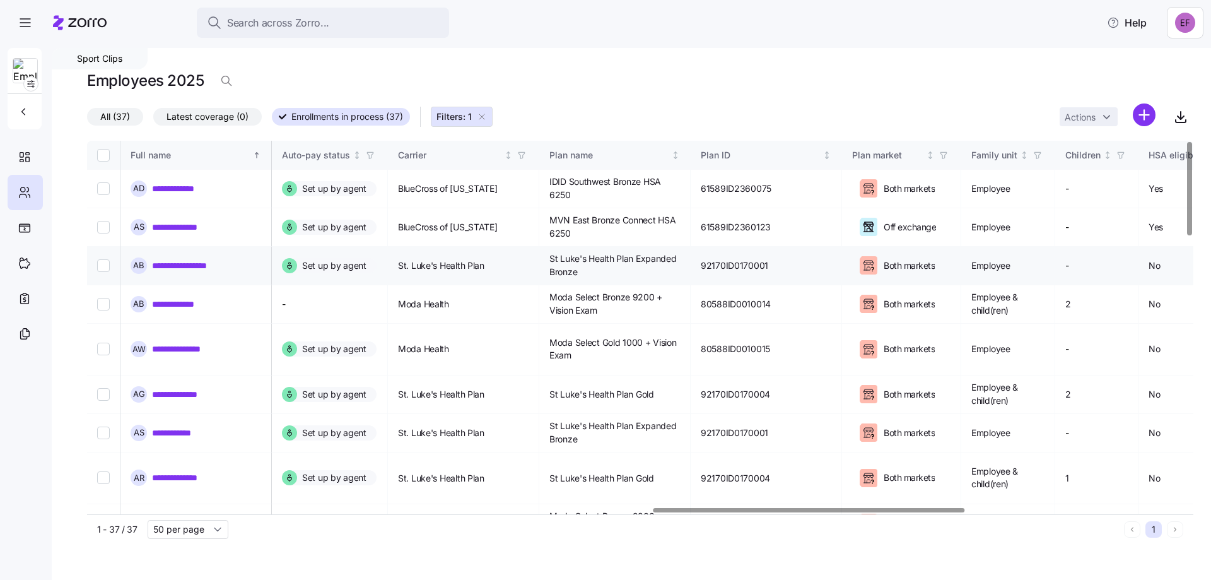
click at [195, 265] on link "**********" at bounding box center [186, 265] width 69 height 13
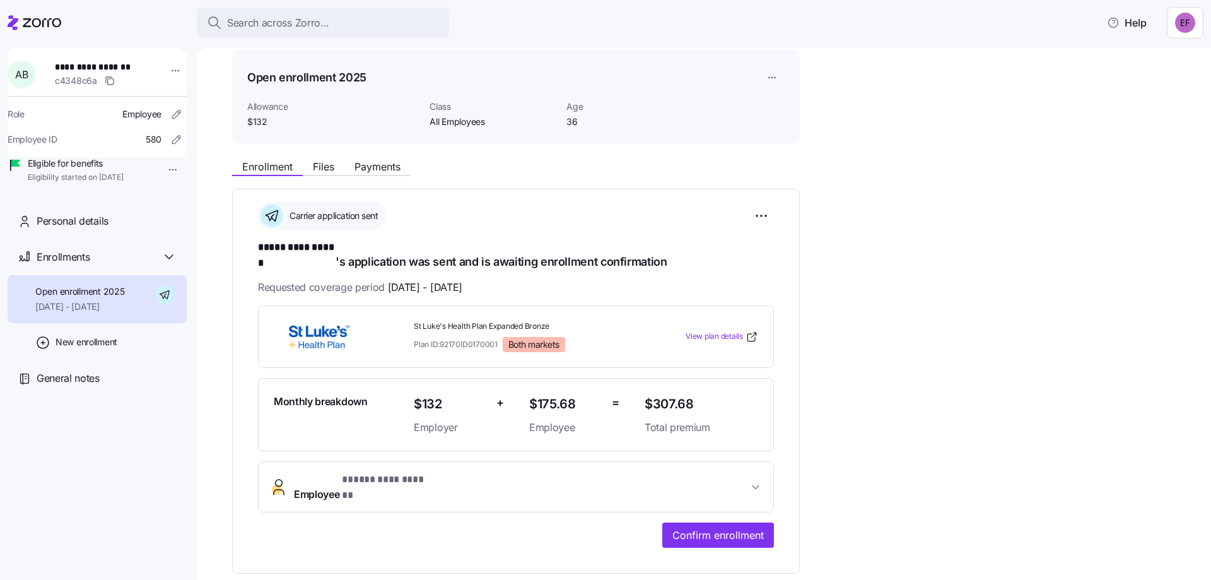
scroll to position [189, 0]
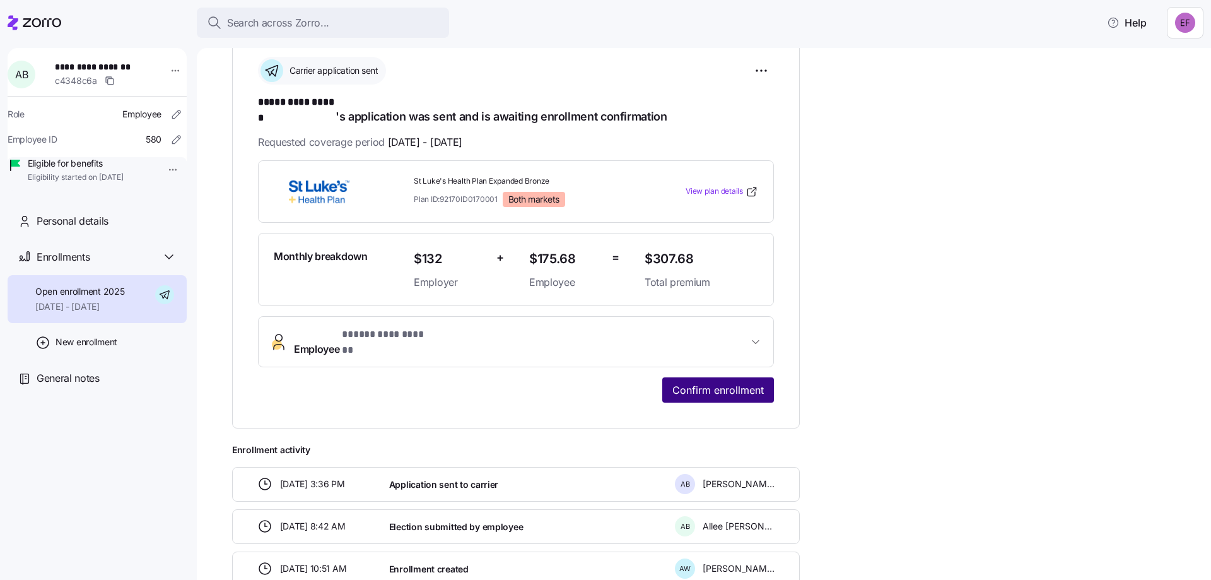
click at [707, 382] on span "Confirm enrollment" at bounding box center [717, 389] width 91 height 15
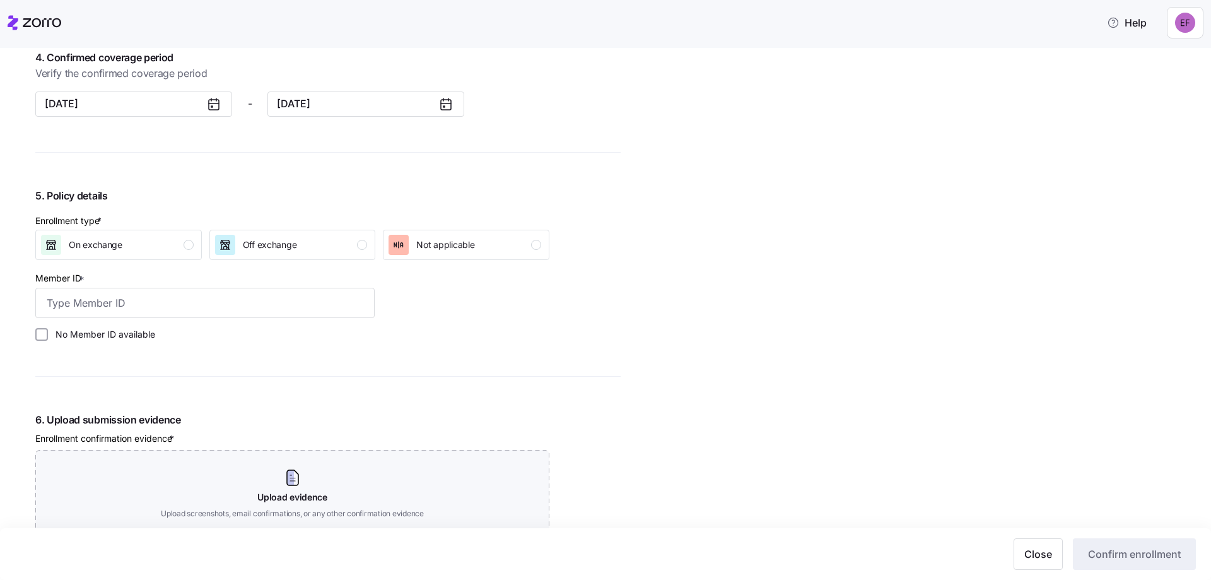
scroll to position [1135, 0]
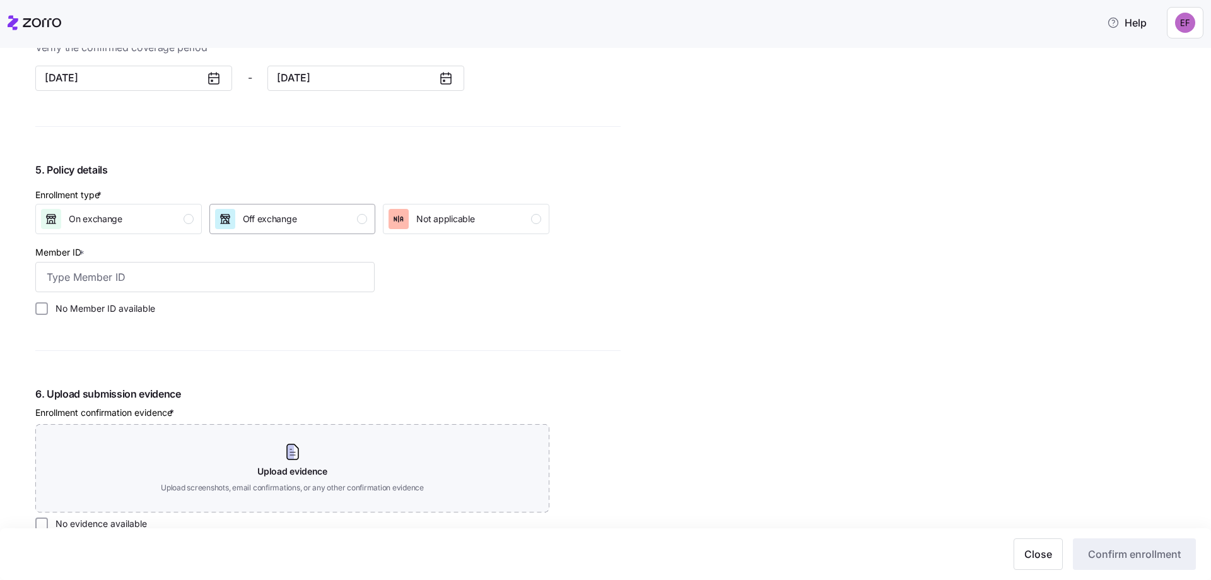
click at [315, 219] on div "Off exchange" at bounding box center [291, 219] width 153 height 20
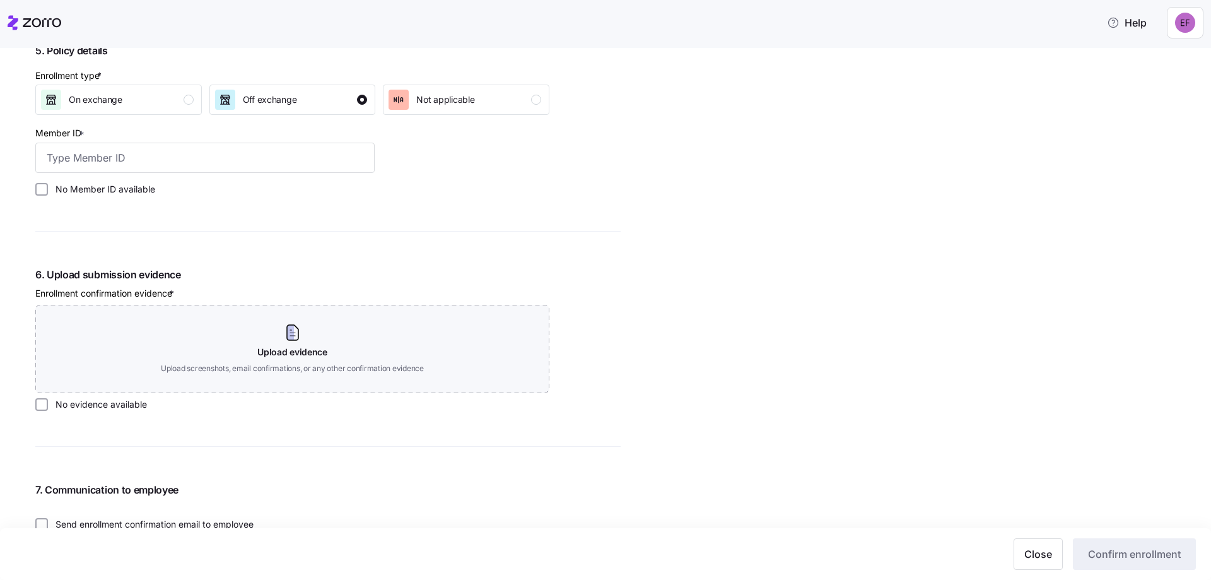
scroll to position [1261, 0]
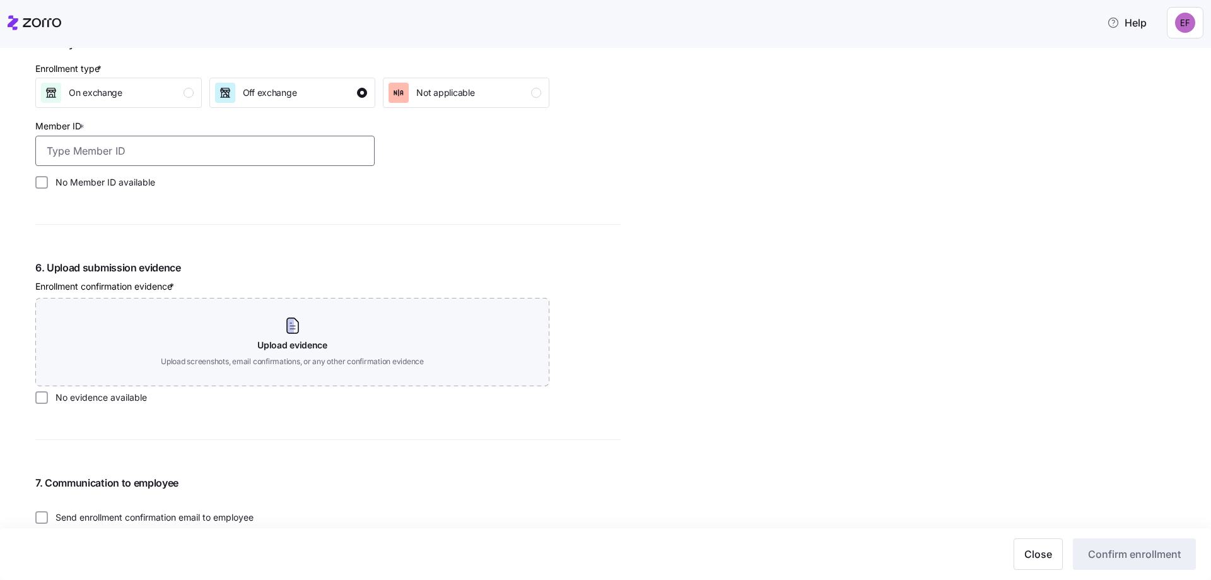
click at [132, 147] on input "Member ID *" at bounding box center [204, 151] width 339 height 30
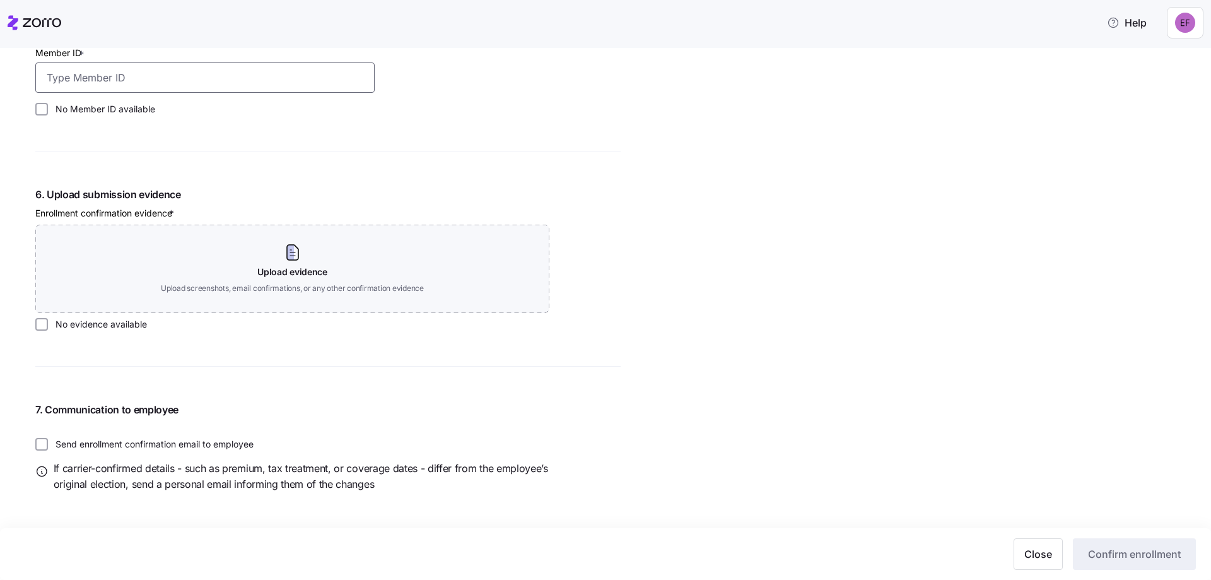
scroll to position [1338, 0]
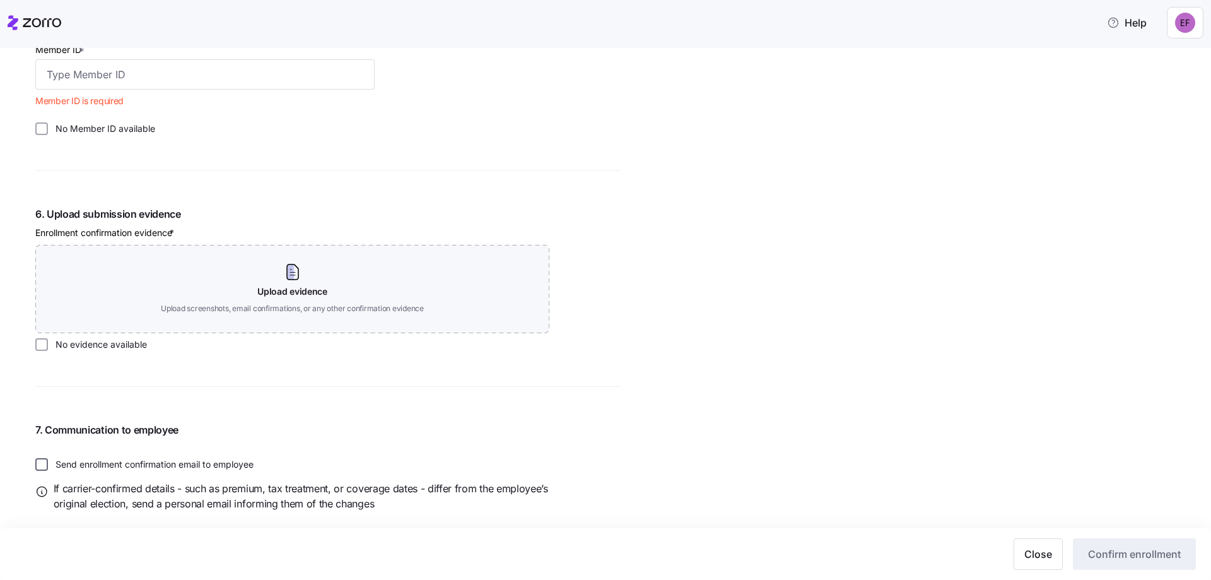
click at [38, 461] on input "Send enrollment confirmation email to employee" at bounding box center [41, 464] width 13 height 13
click at [47, 467] on input "Send enrollment confirmation email to employee" at bounding box center [41, 464] width 13 height 13
checkbox input "false"
click at [46, 347] on input "No evidence available" at bounding box center [41, 344] width 13 height 13
checkbox input "true"
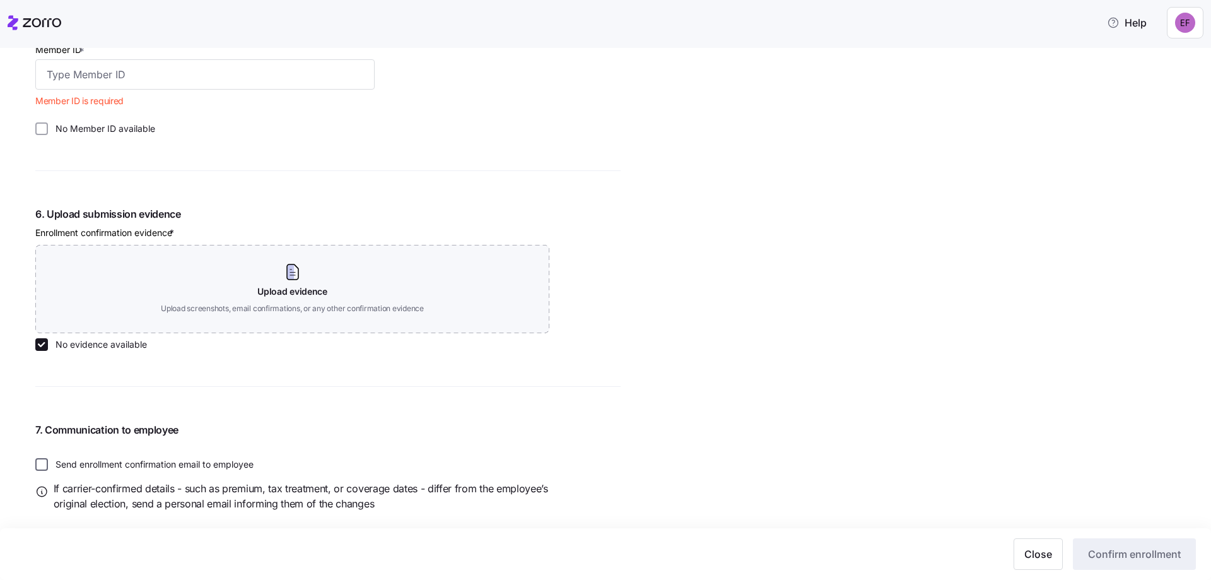
click at [44, 464] on input "Send enrollment confirmation email to employee" at bounding box center [41, 464] width 13 height 13
checkbox input "true"
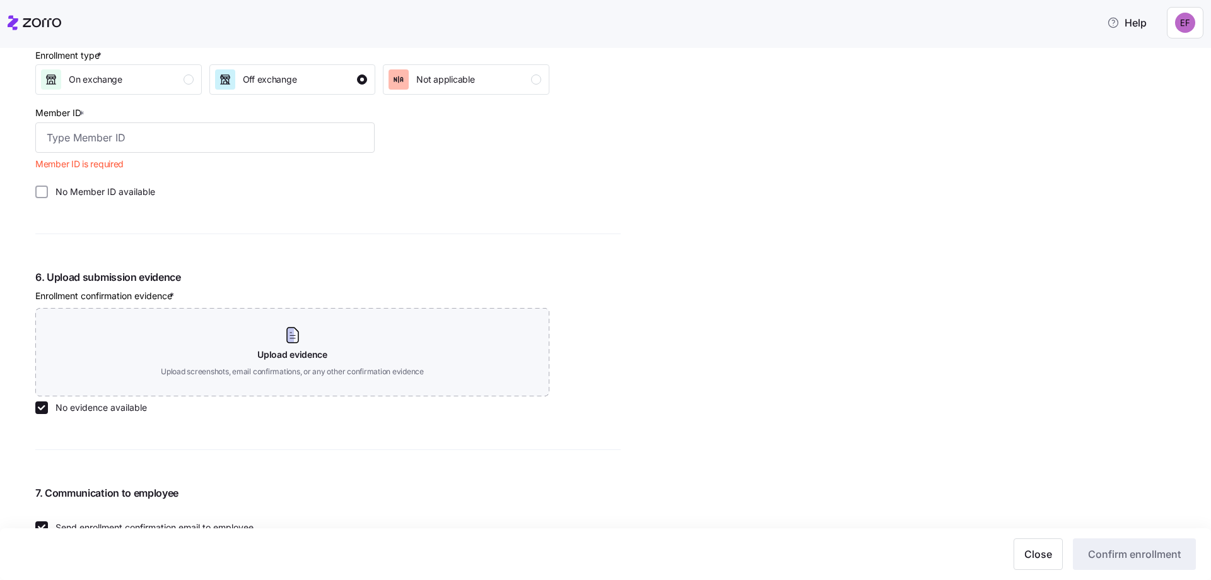
scroll to position [1211, 0]
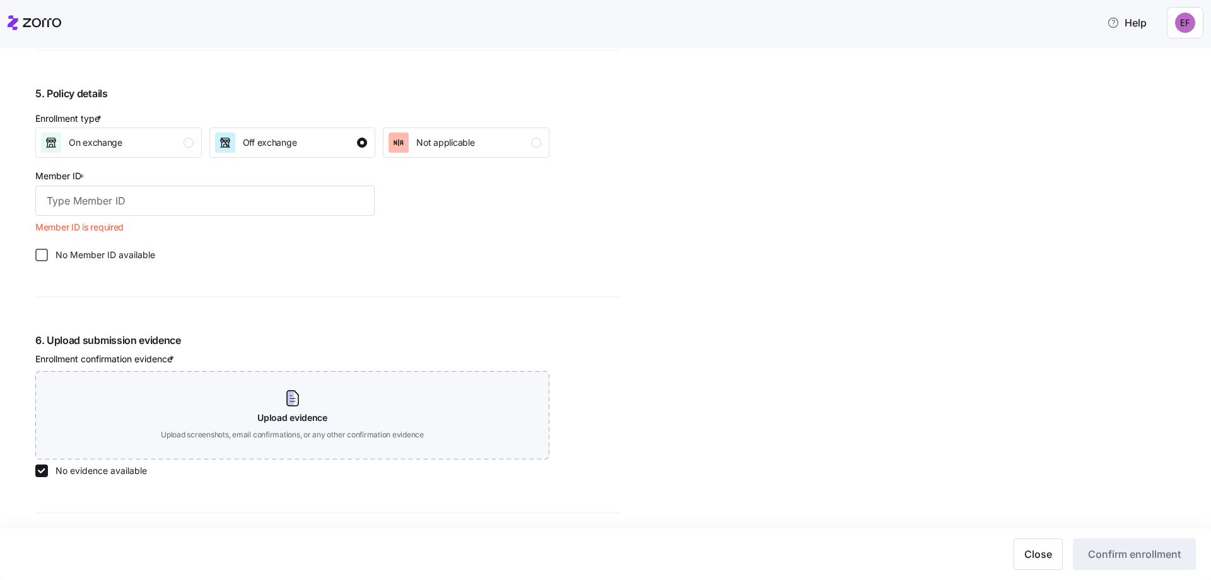
click at [37, 248] on input "No Member ID available" at bounding box center [41, 254] width 13 height 13
checkbox input "true"
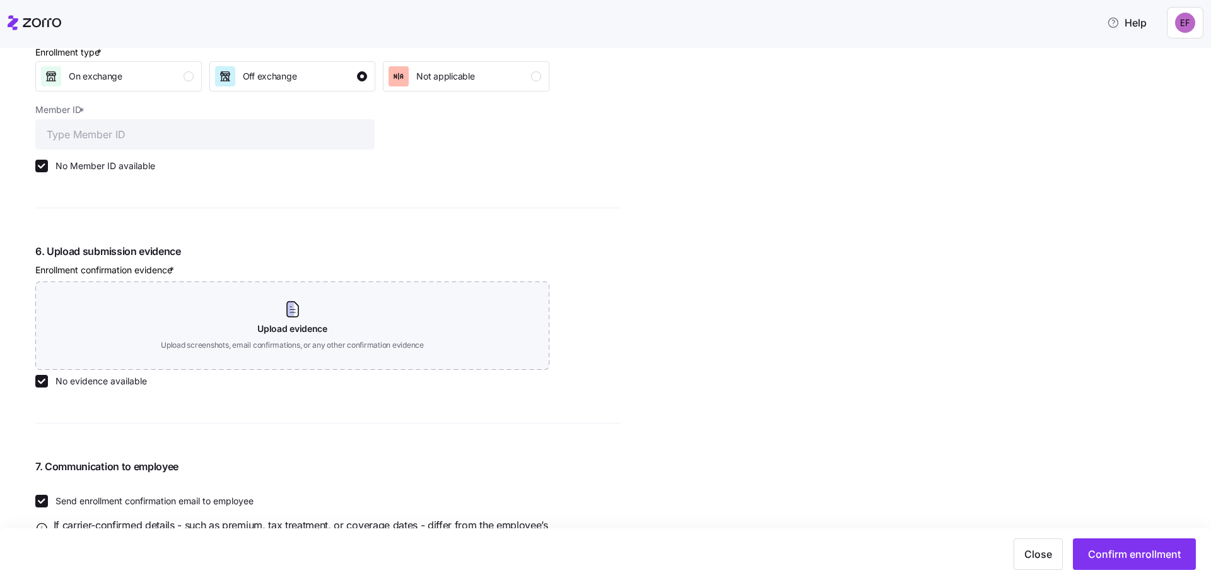
scroll to position [1338, 0]
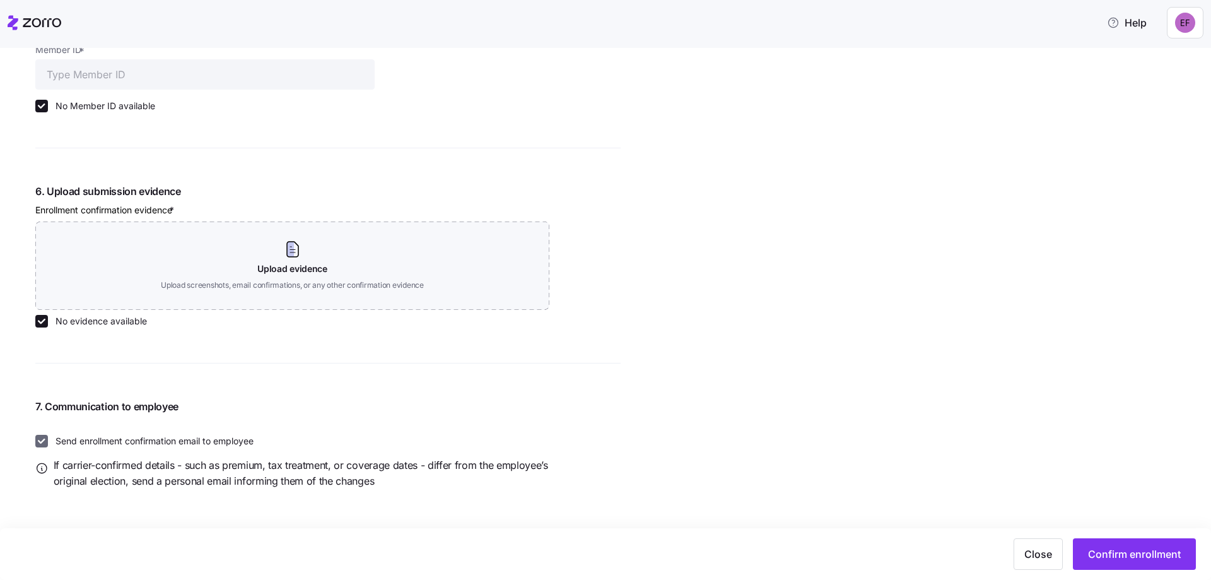
click at [47, 441] on input "Send enrollment confirmation email to employee" at bounding box center [41, 441] width 13 height 13
checkbox input "false"
click at [41, 317] on input "No evidence available" at bounding box center [41, 321] width 13 height 13
checkbox input "false"
click at [42, 105] on input "No Member ID available" at bounding box center [41, 106] width 13 height 13
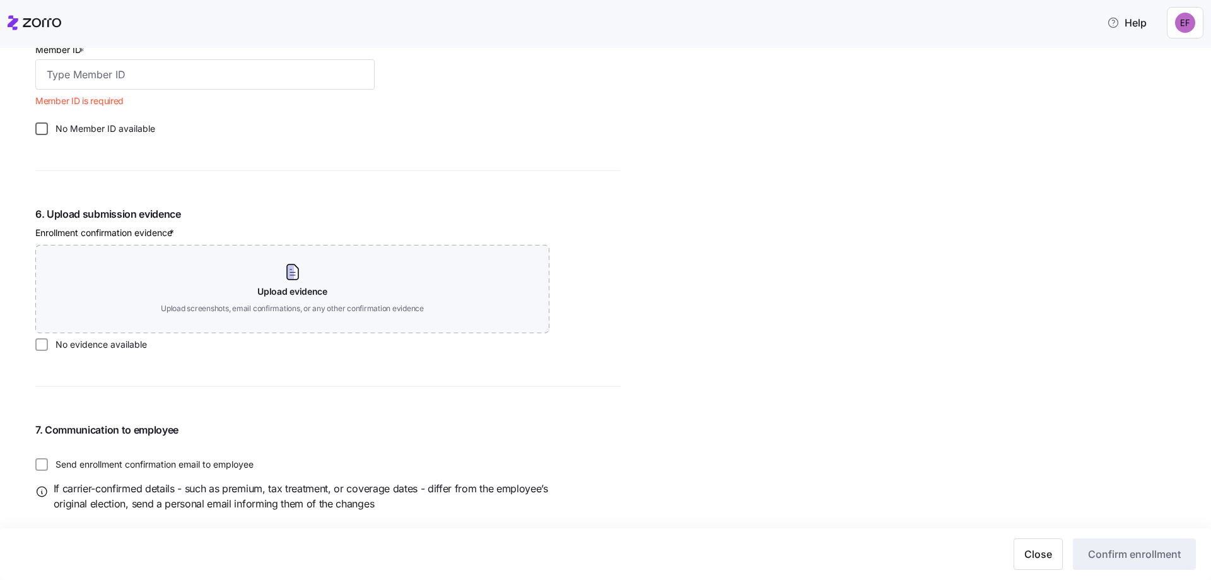
click at [42, 124] on input "No Member ID available" at bounding box center [41, 128] width 13 height 13
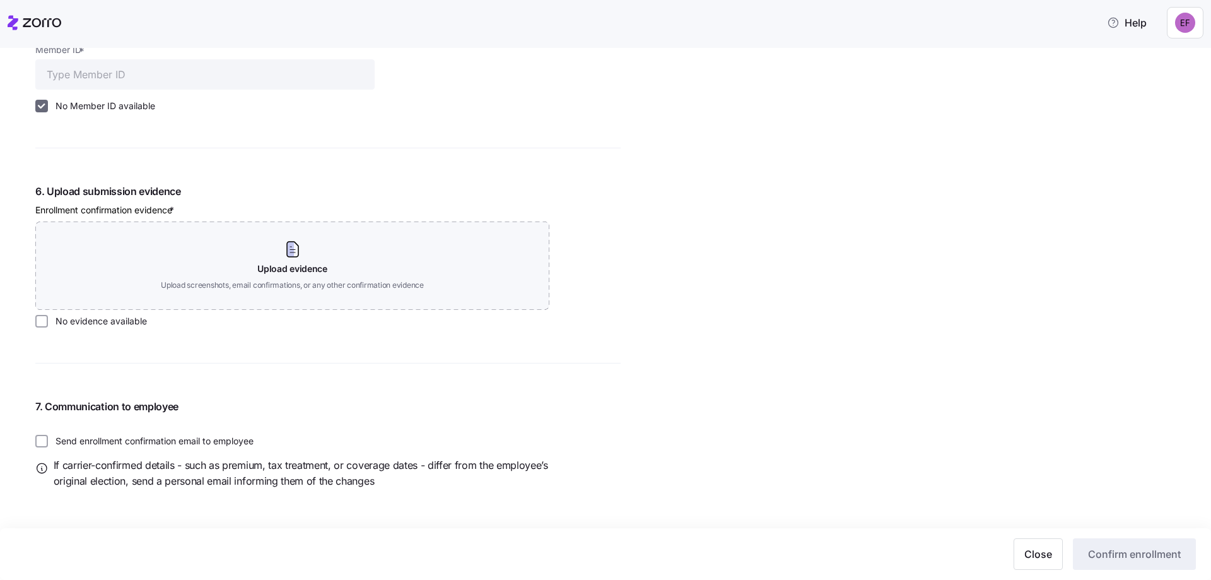
click at [46, 105] on input "No Member ID available" at bounding box center [41, 106] width 13 height 13
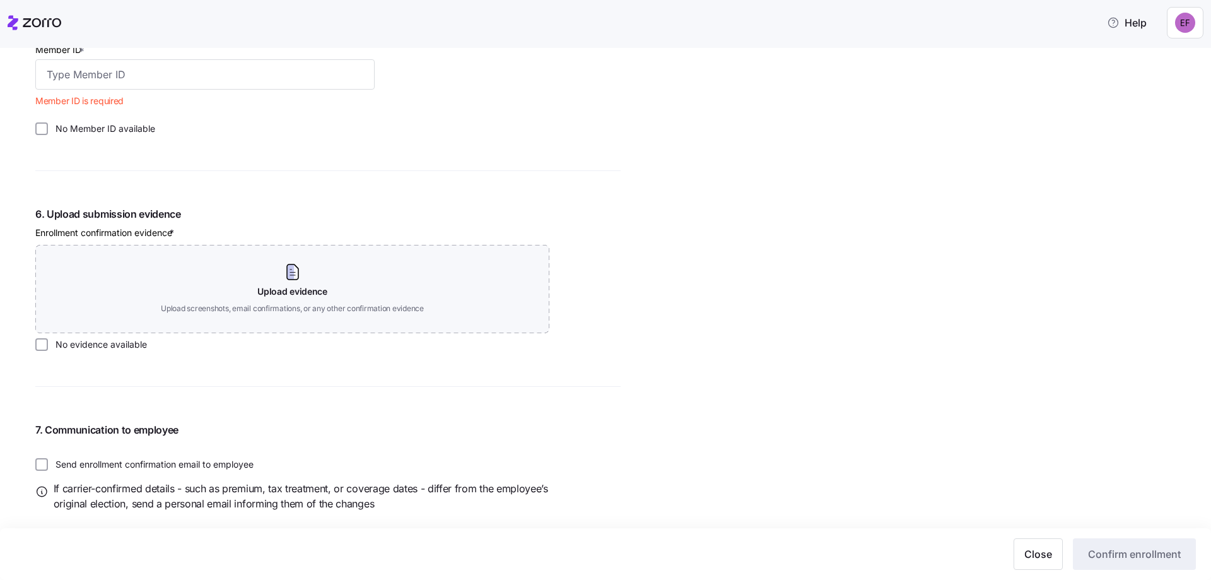
click at [105, 124] on label "No Member ID available" at bounding box center [101, 128] width 107 height 13
click at [48, 124] on input "No Member ID available" at bounding box center [41, 128] width 13 height 13
checkbox input "true"
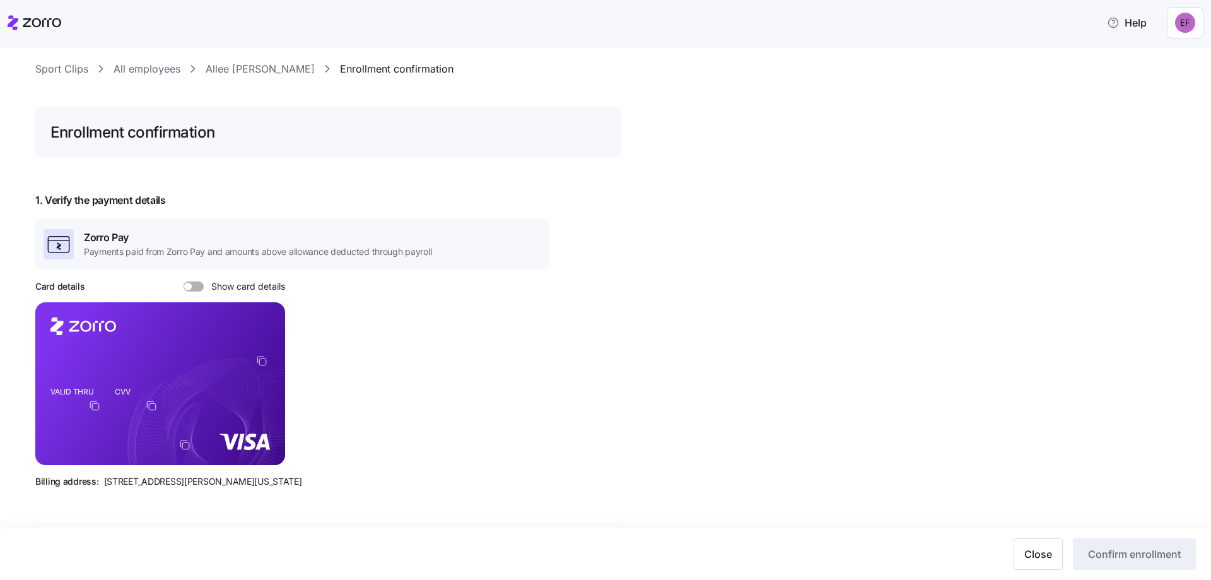
scroll to position [0, 0]
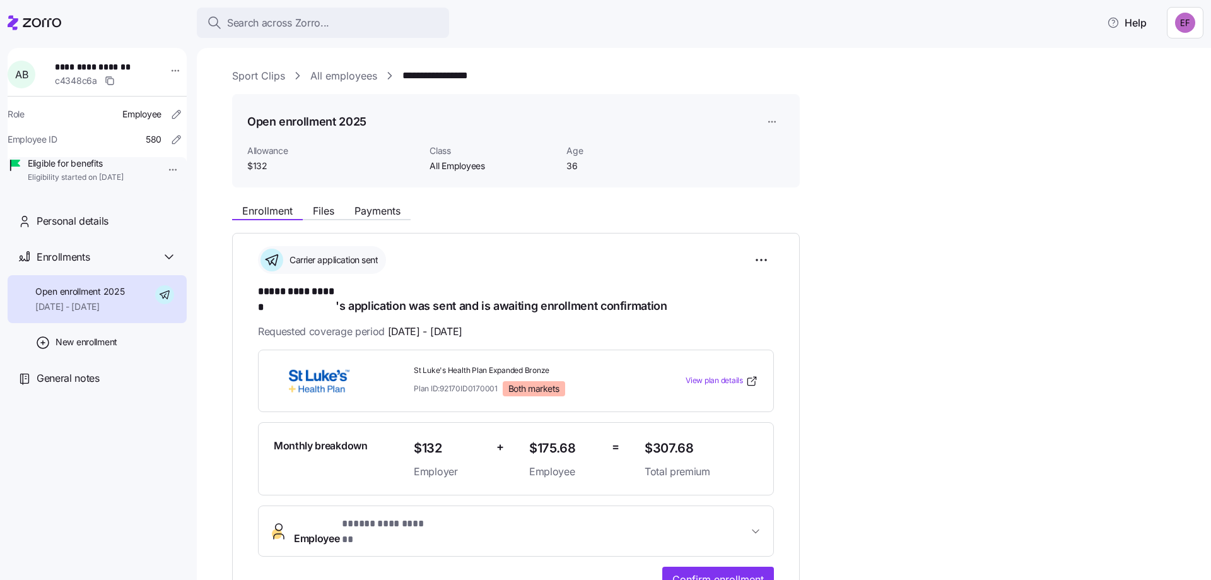
click at [353, 81] on link "All employees" at bounding box center [343, 76] width 67 height 16
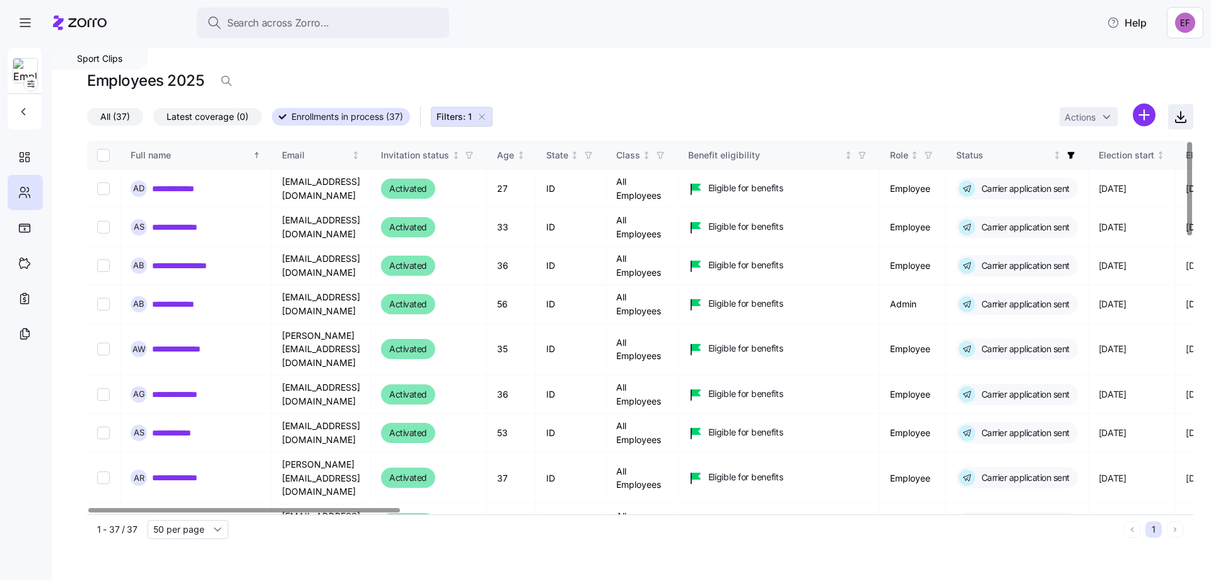
click at [1179, 116] on icon "button" at bounding box center [1180, 116] width 15 height 15
click at [1143, 111] on html "**********" at bounding box center [605, 286] width 1211 height 572
click at [983, 112] on html "**********" at bounding box center [605, 286] width 1211 height 572
